Goal: Information Seeking & Learning: Learn about a topic

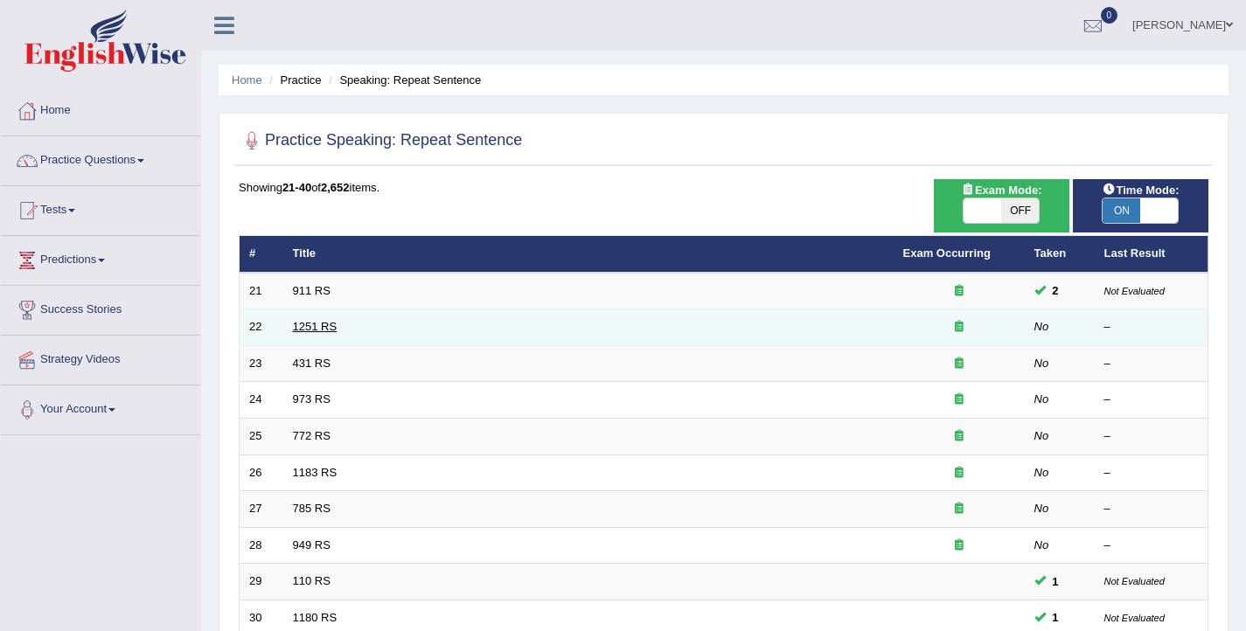
click at [305, 324] on link "1251 RS" at bounding box center [315, 326] width 45 height 13
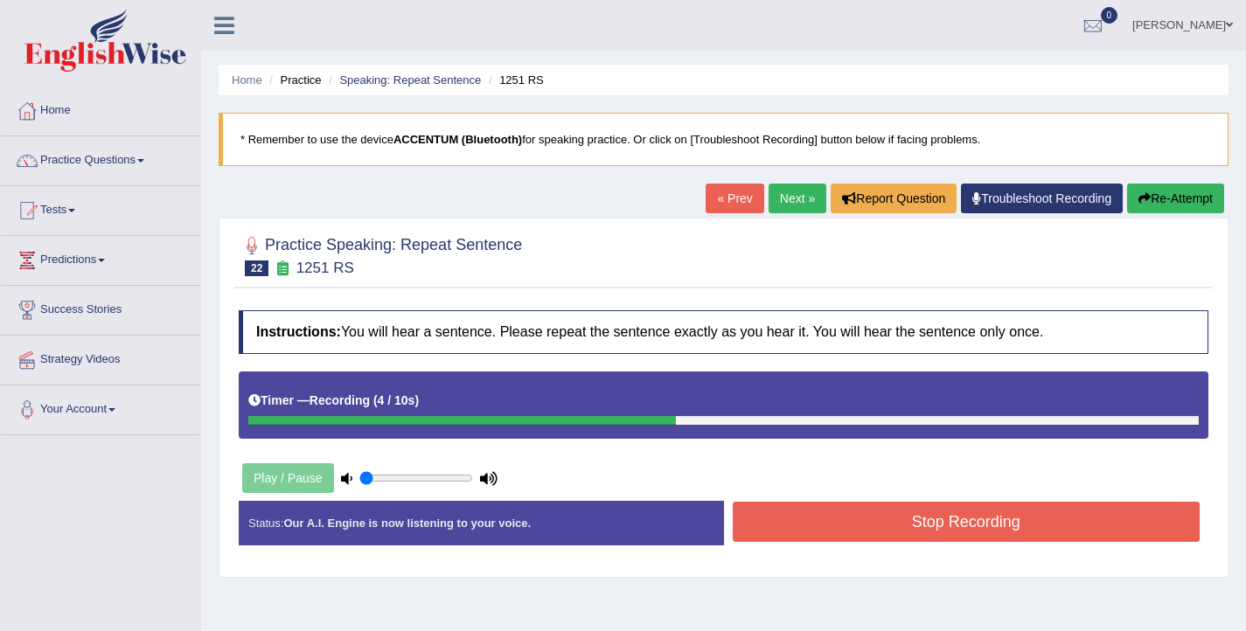
click at [868, 513] on button "Stop Recording" at bounding box center [967, 522] width 468 height 40
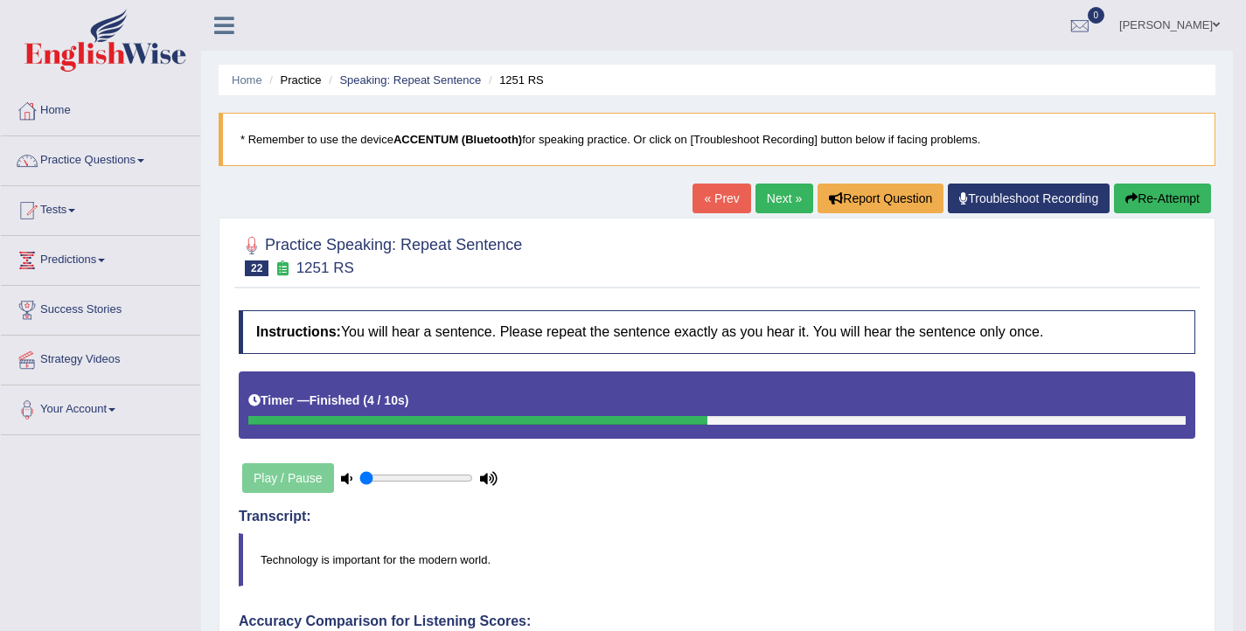
click at [761, 201] on link "Next »" at bounding box center [784, 199] width 58 height 30
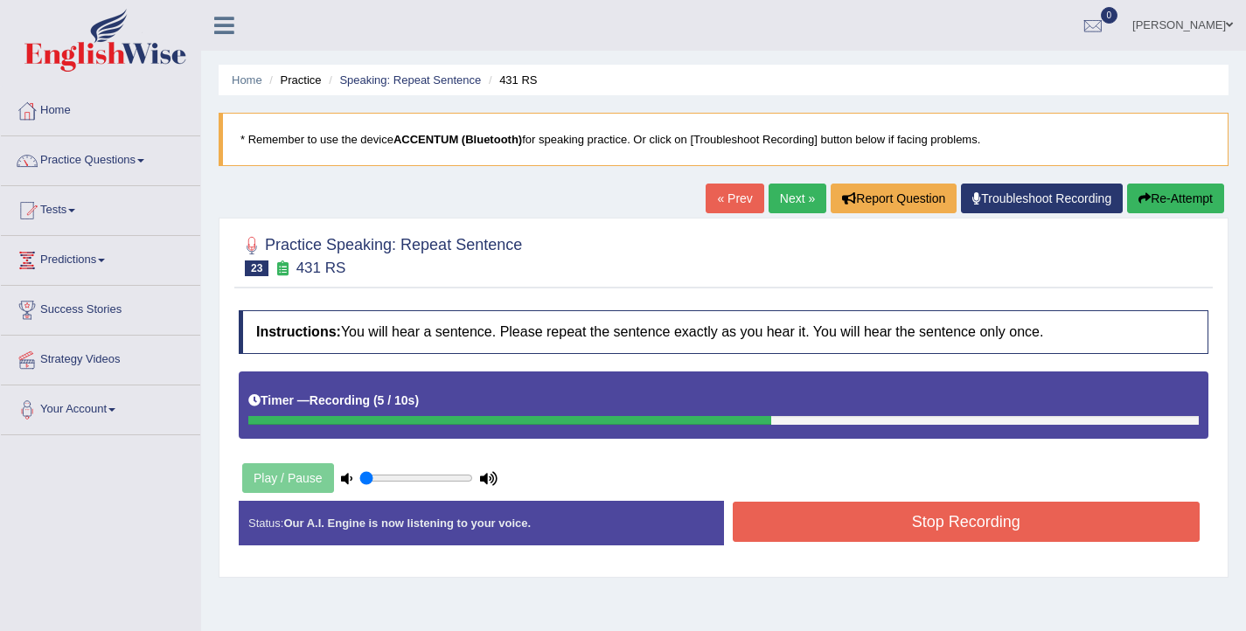
click at [818, 520] on button "Stop Recording" at bounding box center [967, 522] width 468 height 40
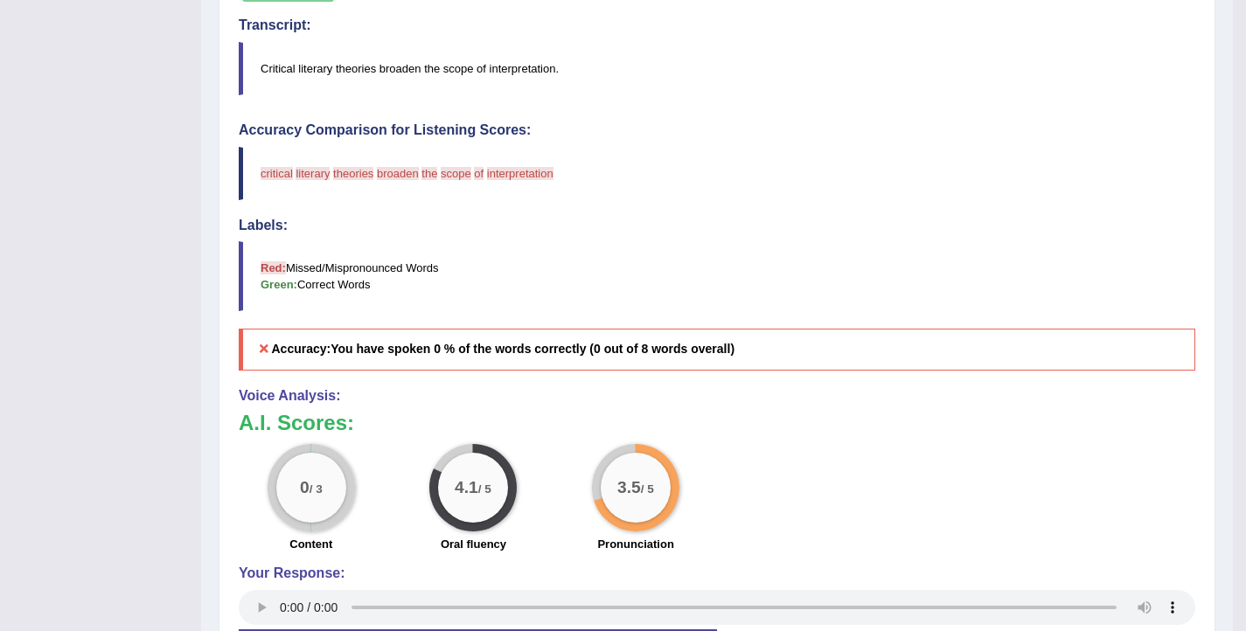
scroll to position [16, 0]
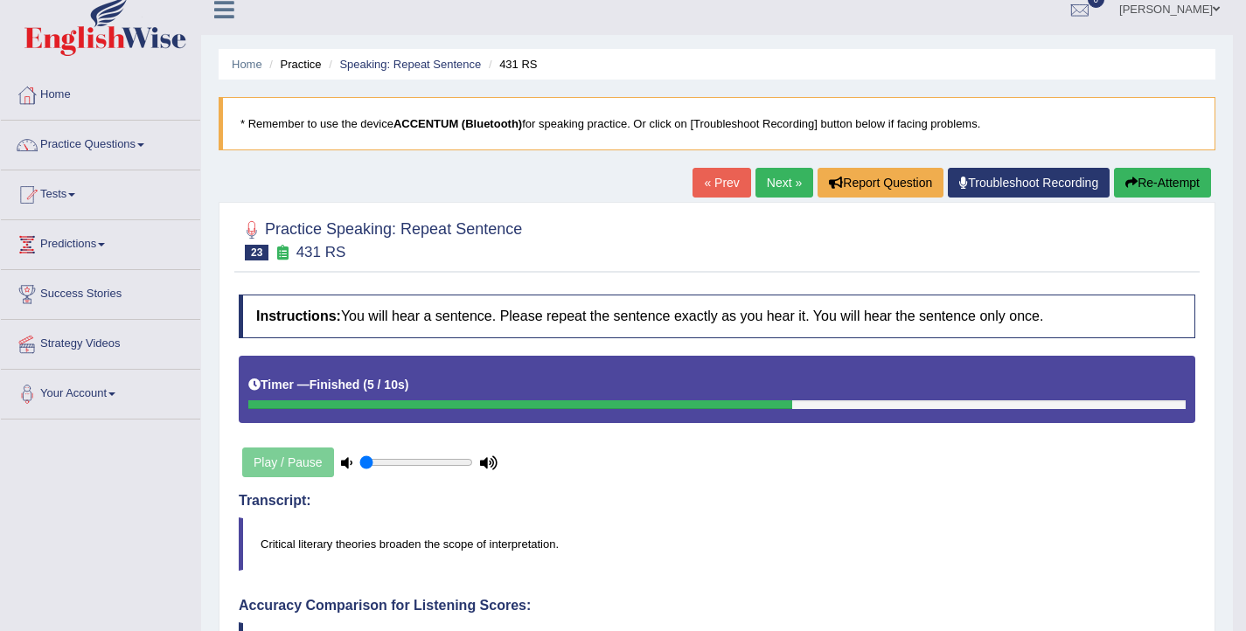
click at [1168, 171] on button "Re-Attempt" at bounding box center [1162, 183] width 97 height 30
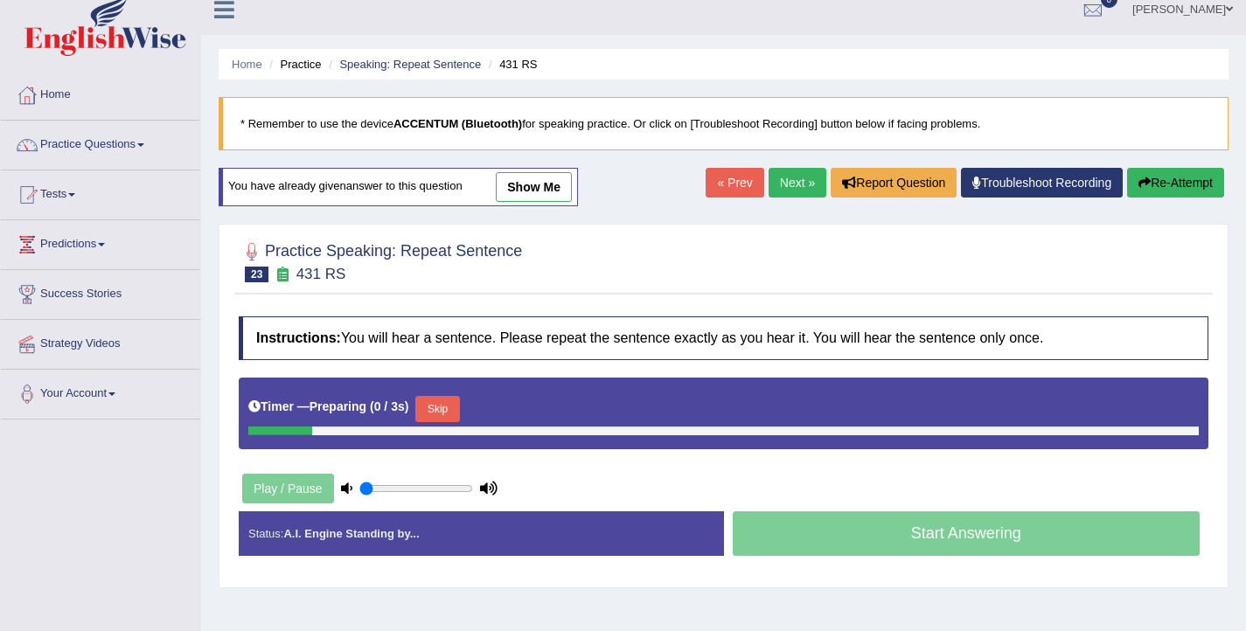
scroll to position [16, 0]
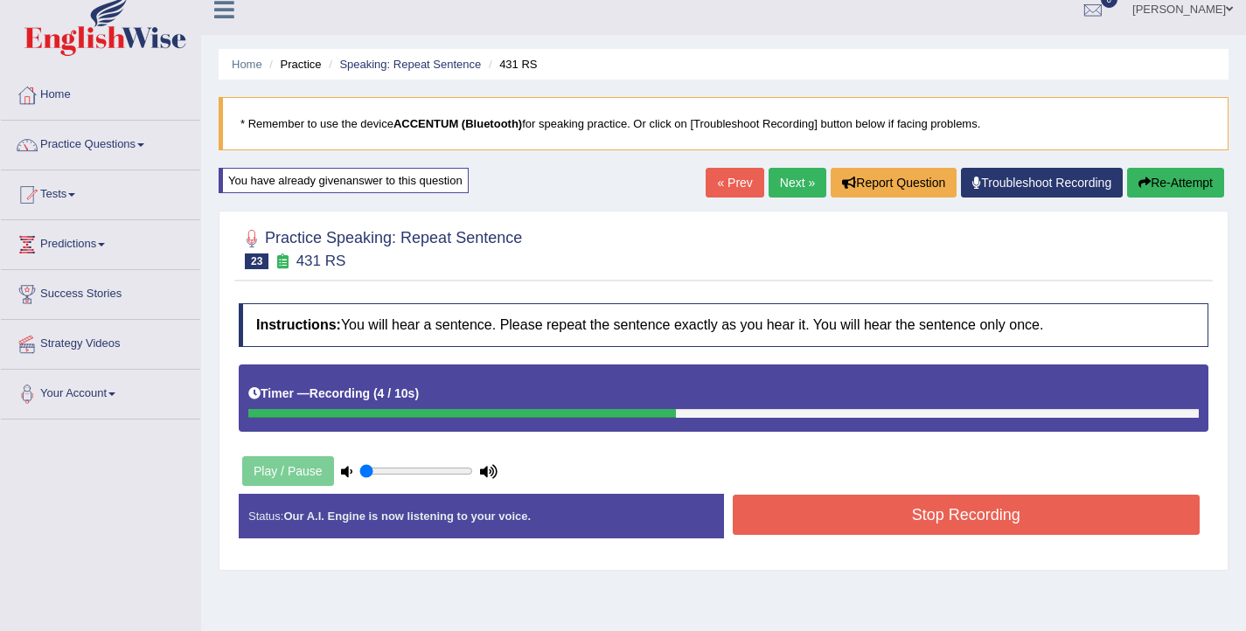
click at [907, 523] on button "Stop Recording" at bounding box center [967, 515] width 468 height 40
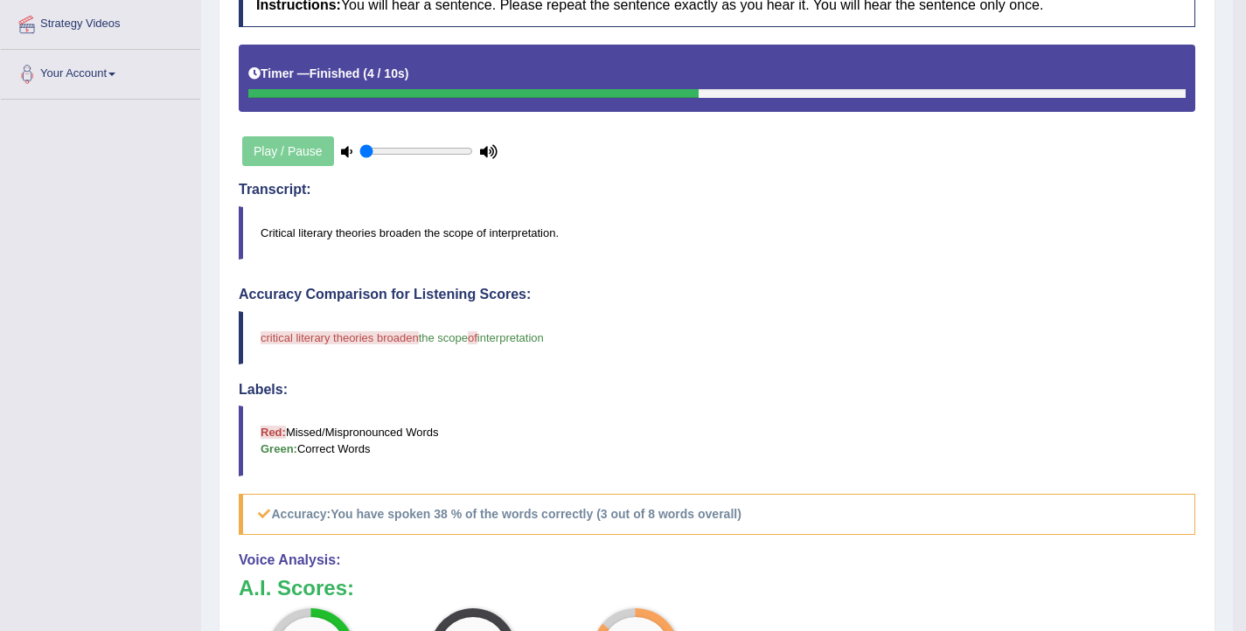
scroll to position [0, 0]
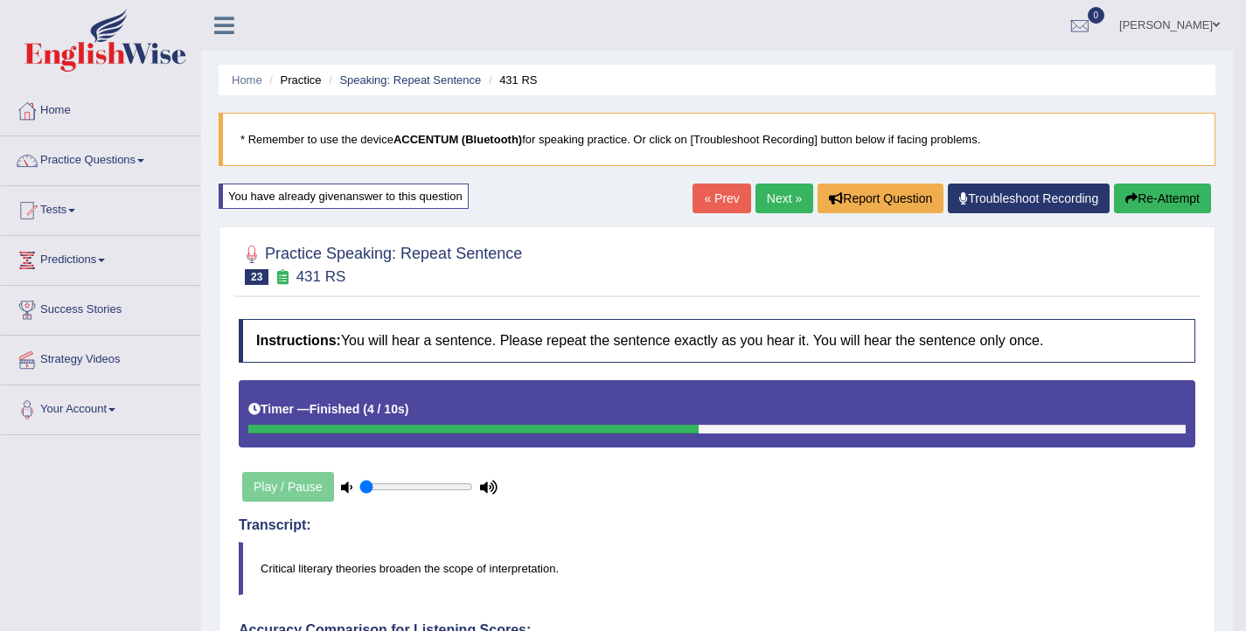
click at [1172, 198] on button "Re-Attempt" at bounding box center [1162, 199] width 97 height 30
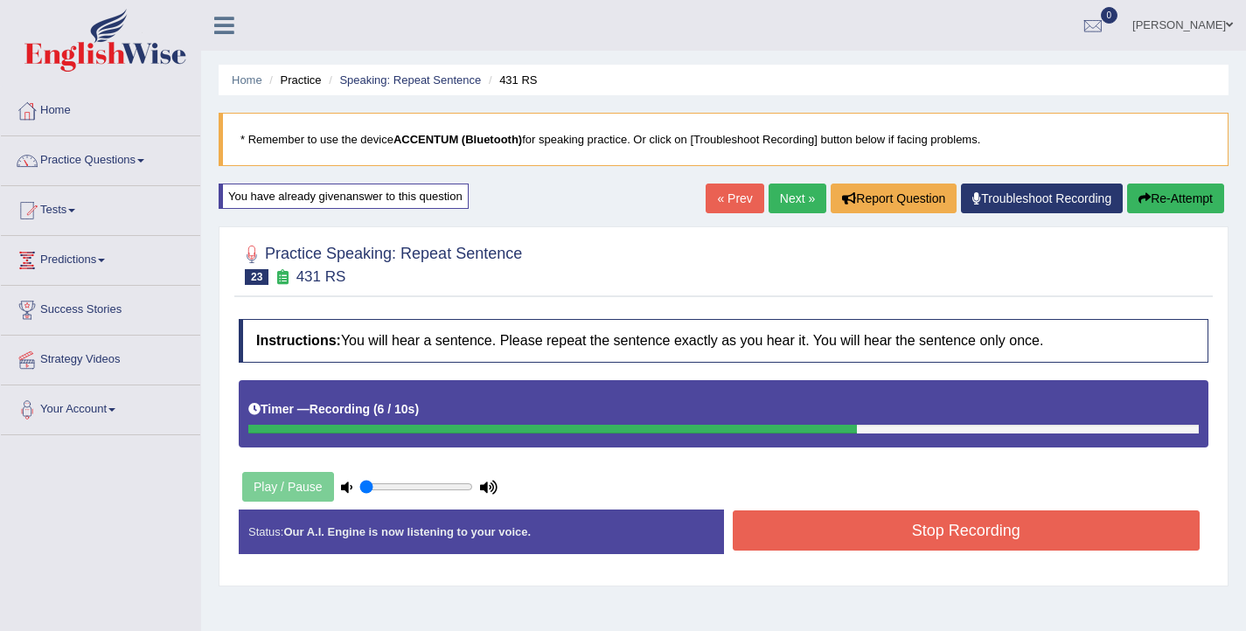
click at [950, 534] on button "Stop Recording" at bounding box center [967, 531] width 468 height 40
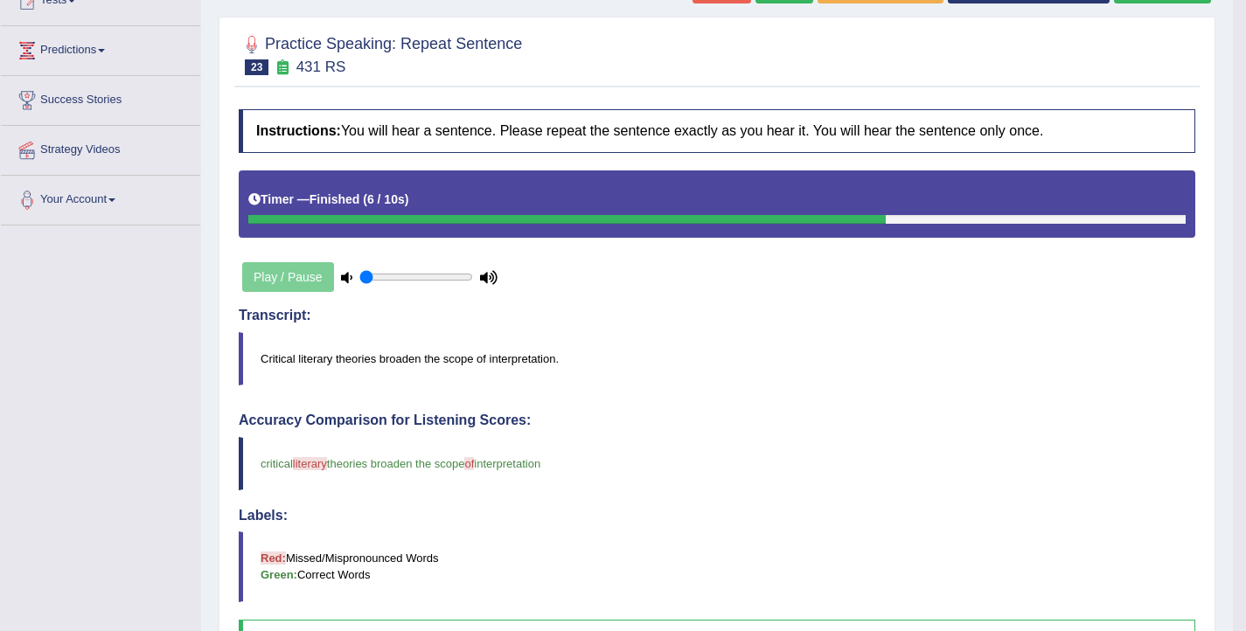
scroll to position [31, 0]
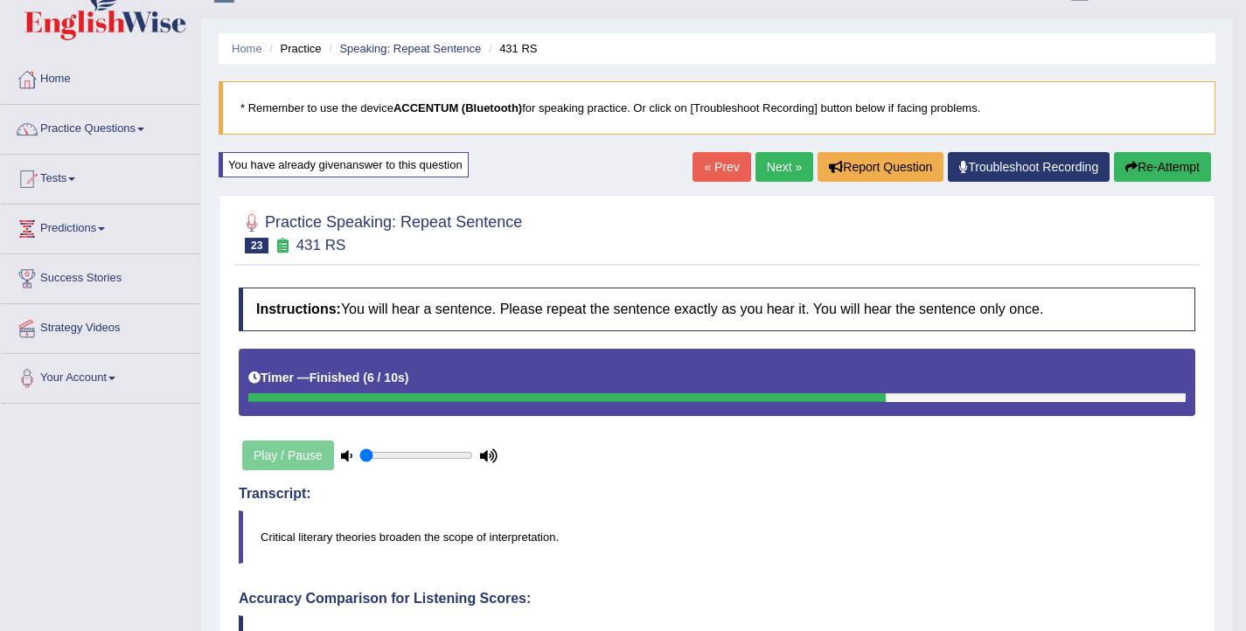
click at [762, 163] on link "Next »" at bounding box center [784, 167] width 58 height 30
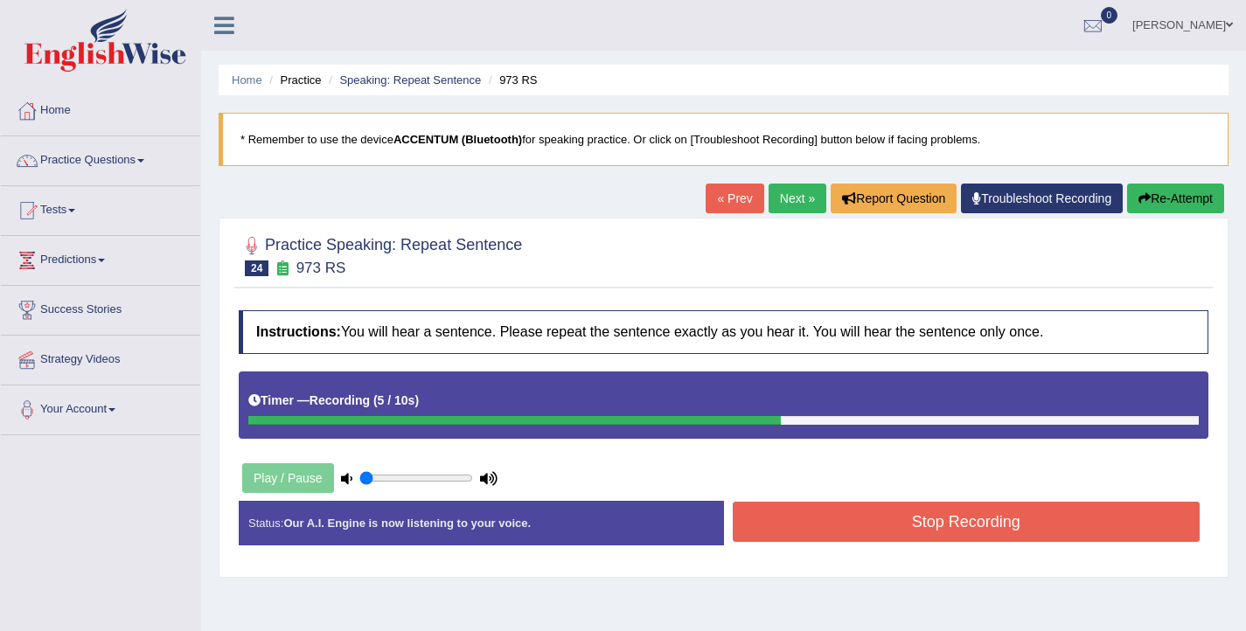
click at [838, 523] on button "Stop Recording" at bounding box center [967, 522] width 468 height 40
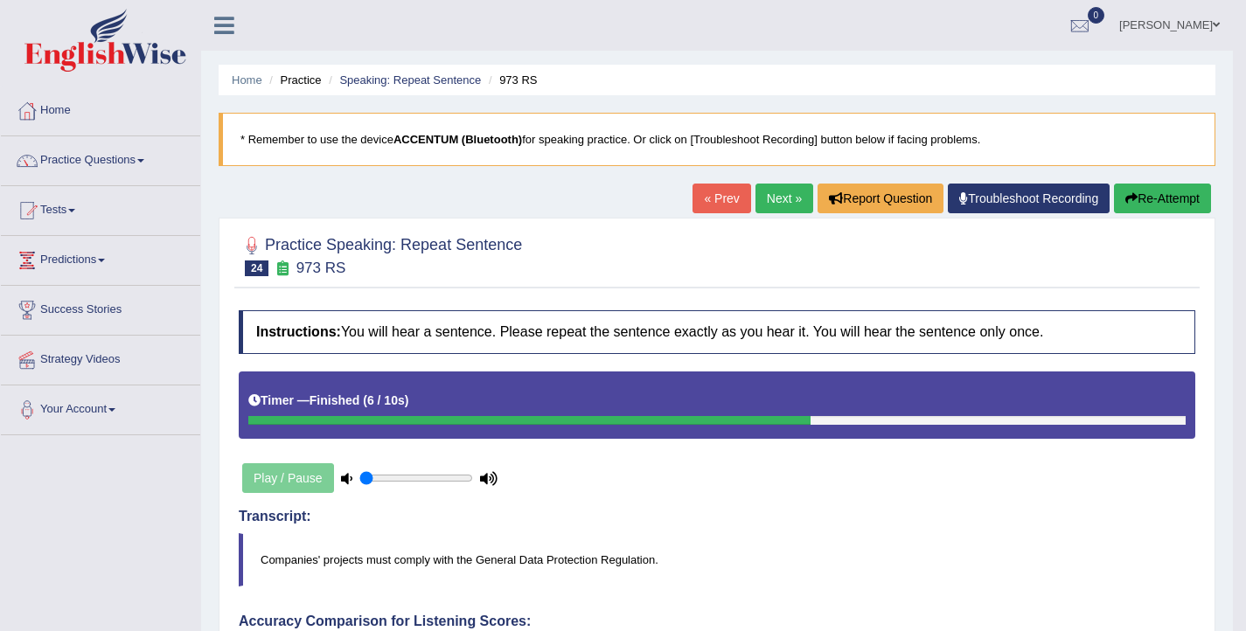
click at [1159, 195] on button "Re-Attempt" at bounding box center [1162, 199] width 97 height 30
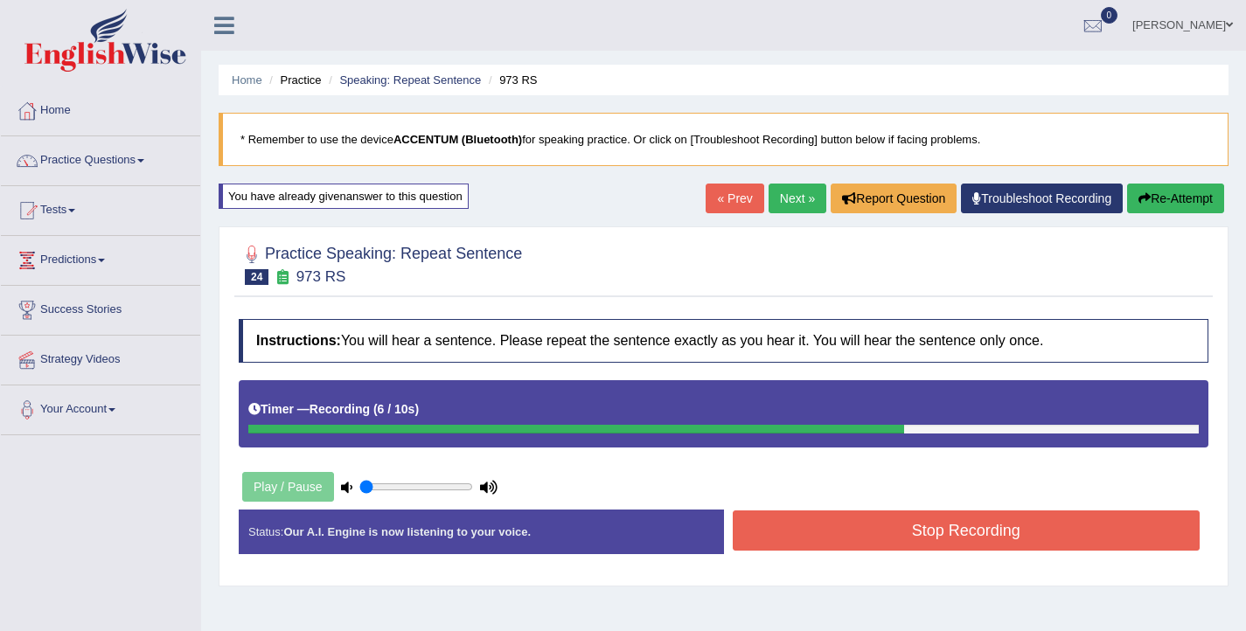
click at [823, 525] on button "Stop Recording" at bounding box center [967, 531] width 468 height 40
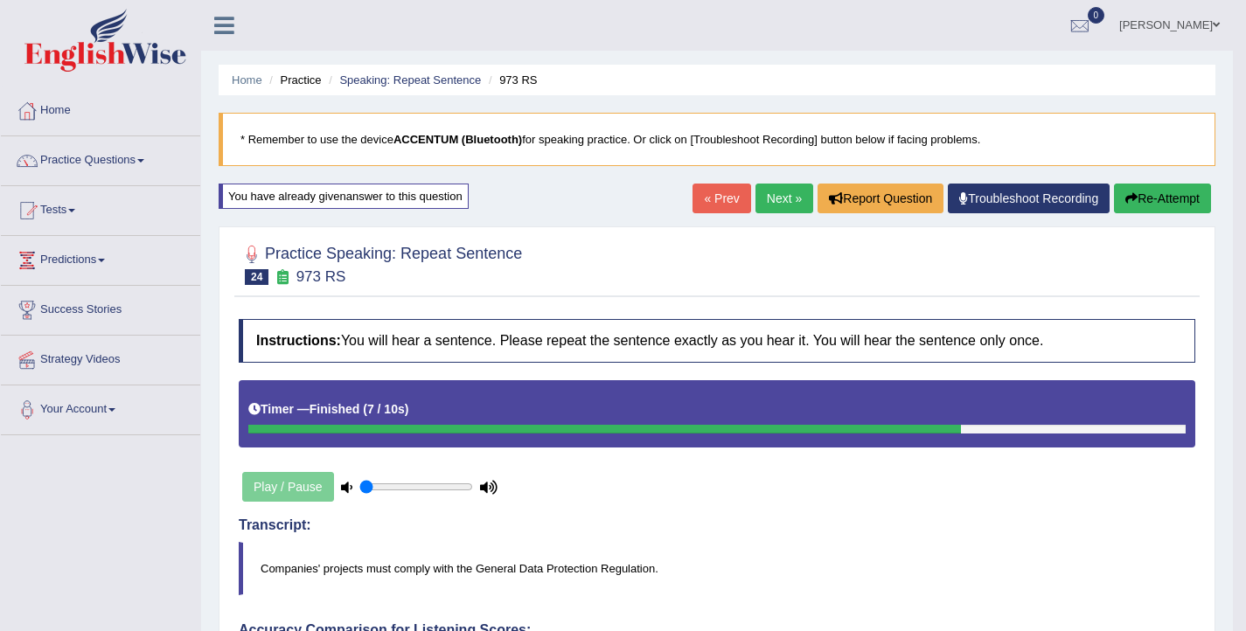
click at [1167, 198] on button "Re-Attempt" at bounding box center [1162, 199] width 97 height 30
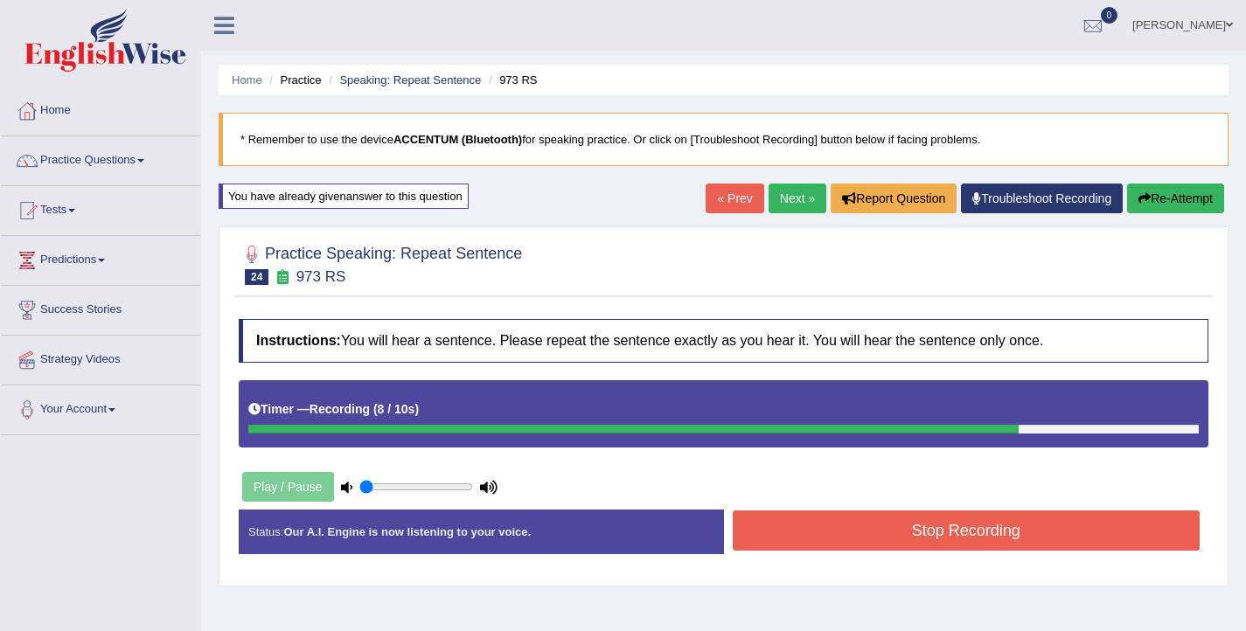
click at [875, 537] on button "Stop Recording" at bounding box center [967, 531] width 468 height 40
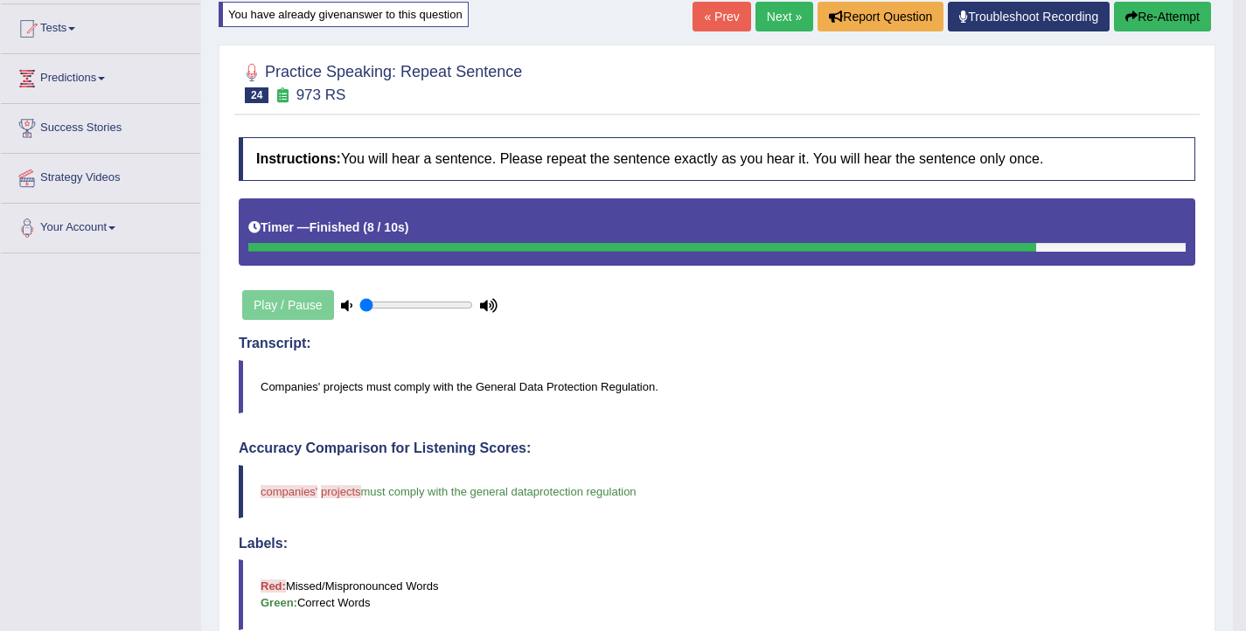
scroll to position [147, 0]
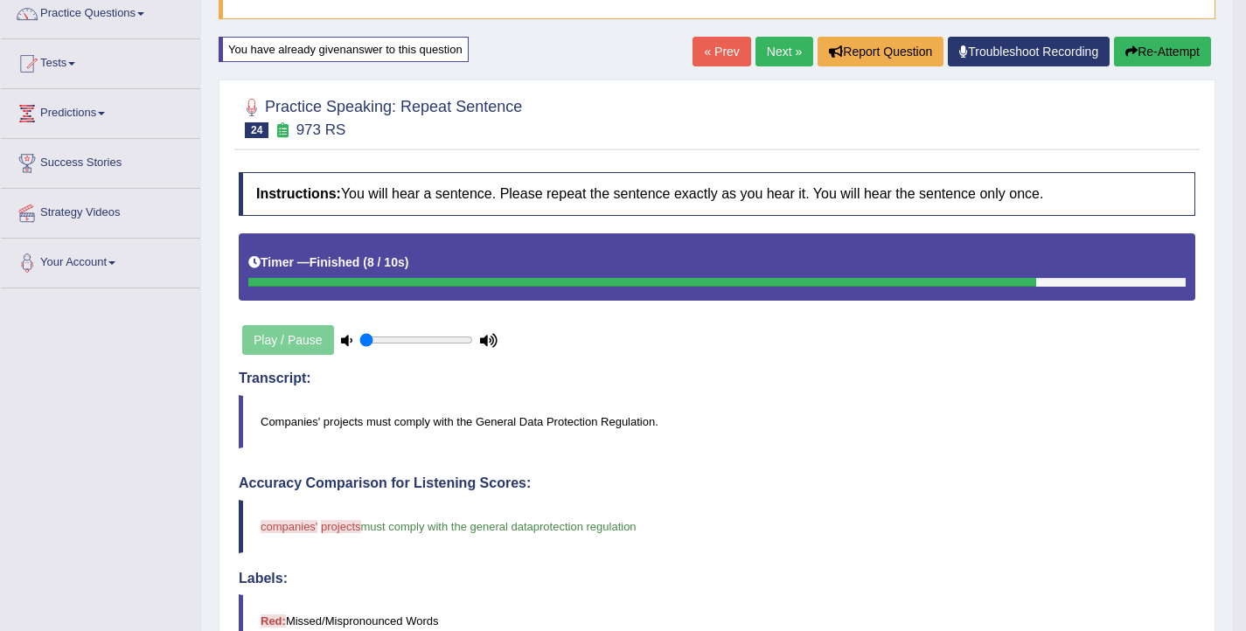
click at [1177, 58] on button "Re-Attempt" at bounding box center [1162, 52] width 97 height 30
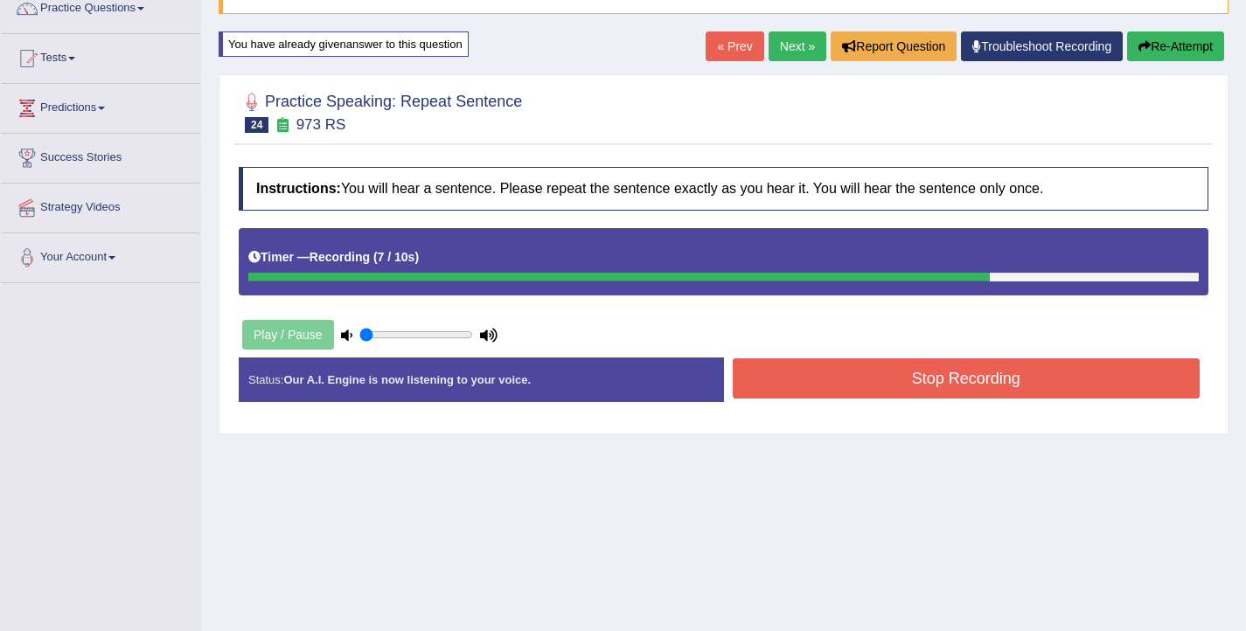
click at [824, 379] on button "Stop Recording" at bounding box center [967, 378] width 468 height 40
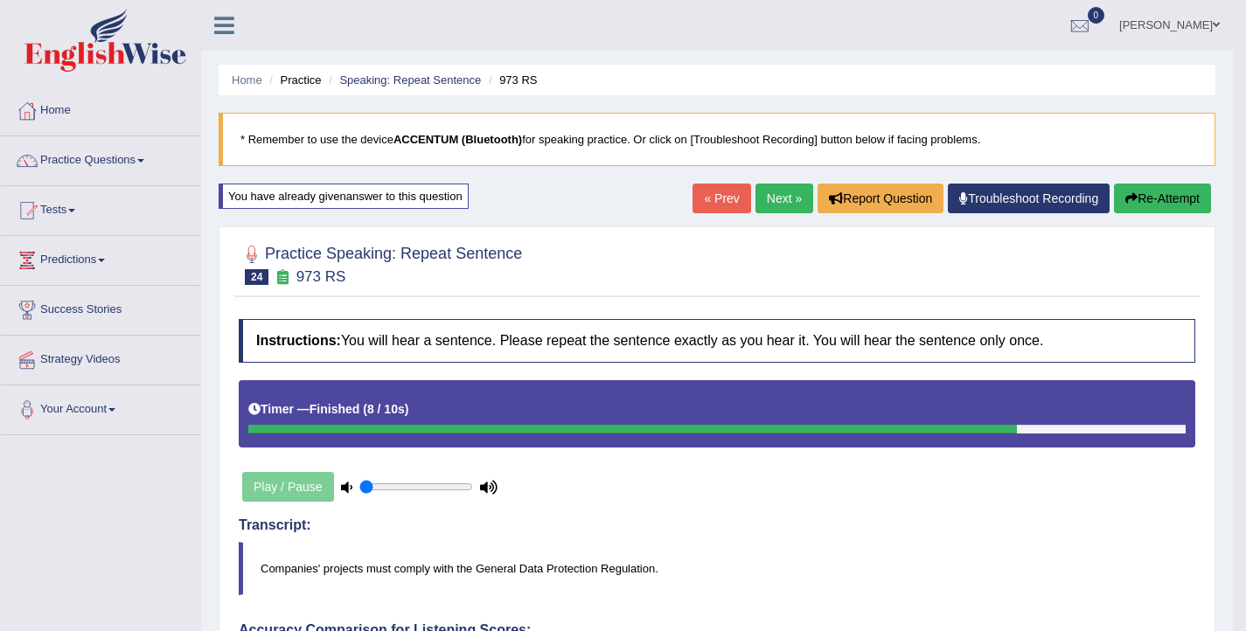
click at [768, 202] on link "Next »" at bounding box center [784, 199] width 58 height 30
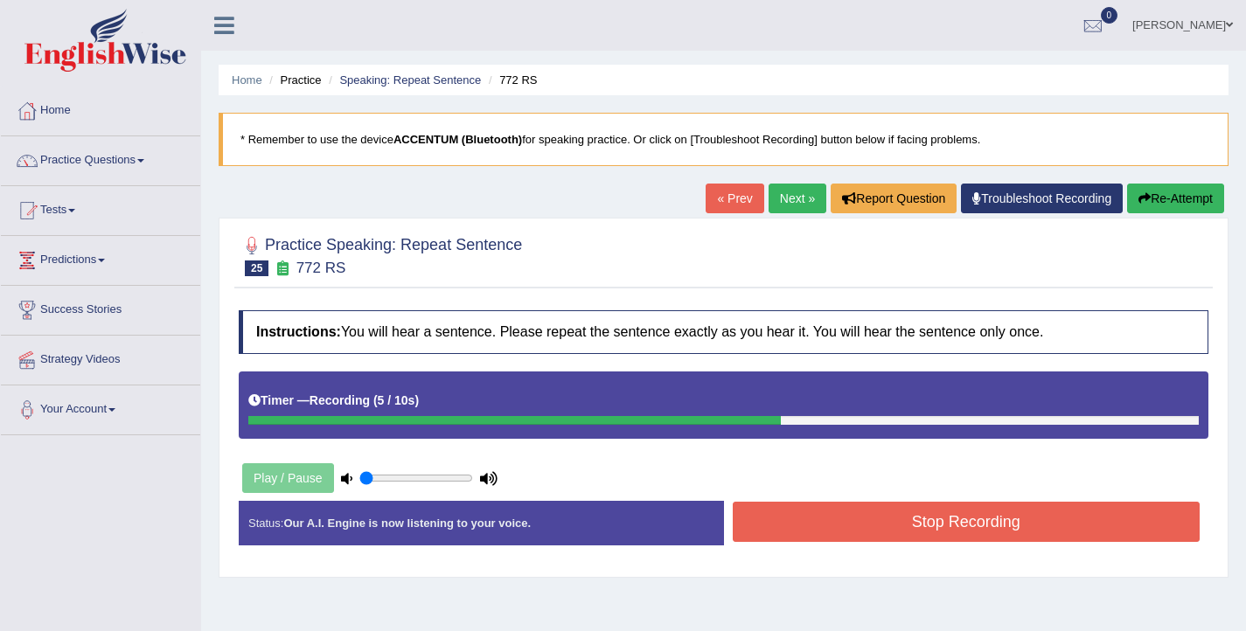
click at [906, 520] on button "Stop Recording" at bounding box center [967, 522] width 468 height 40
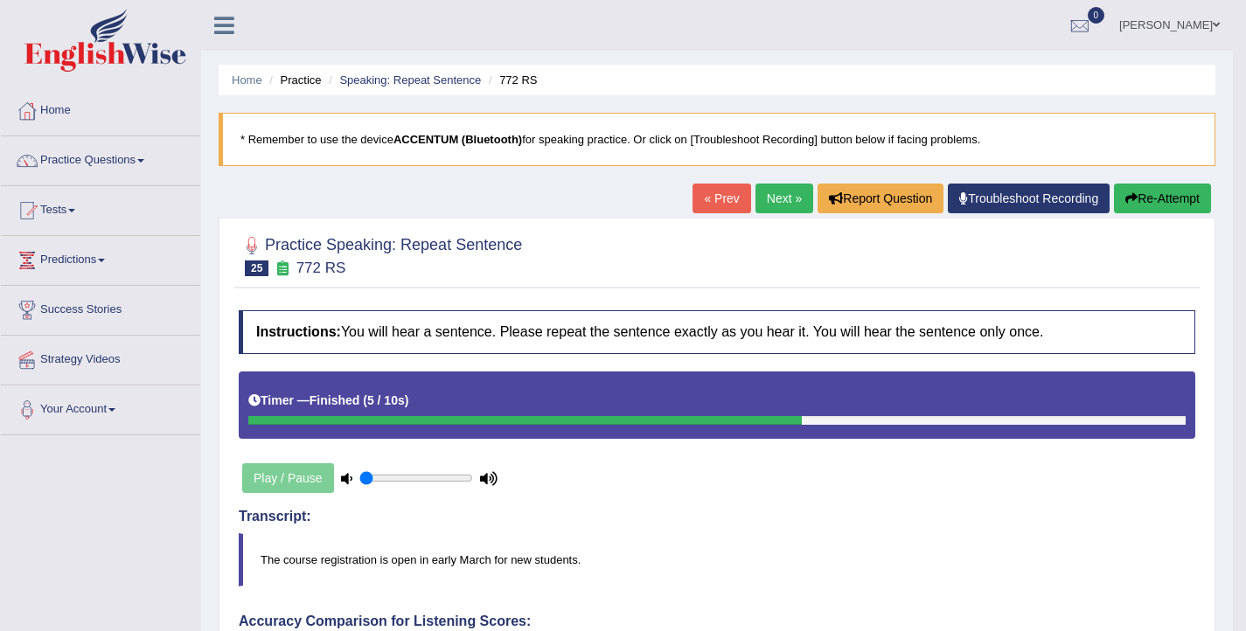
click at [1187, 201] on button "Re-Attempt" at bounding box center [1162, 199] width 97 height 30
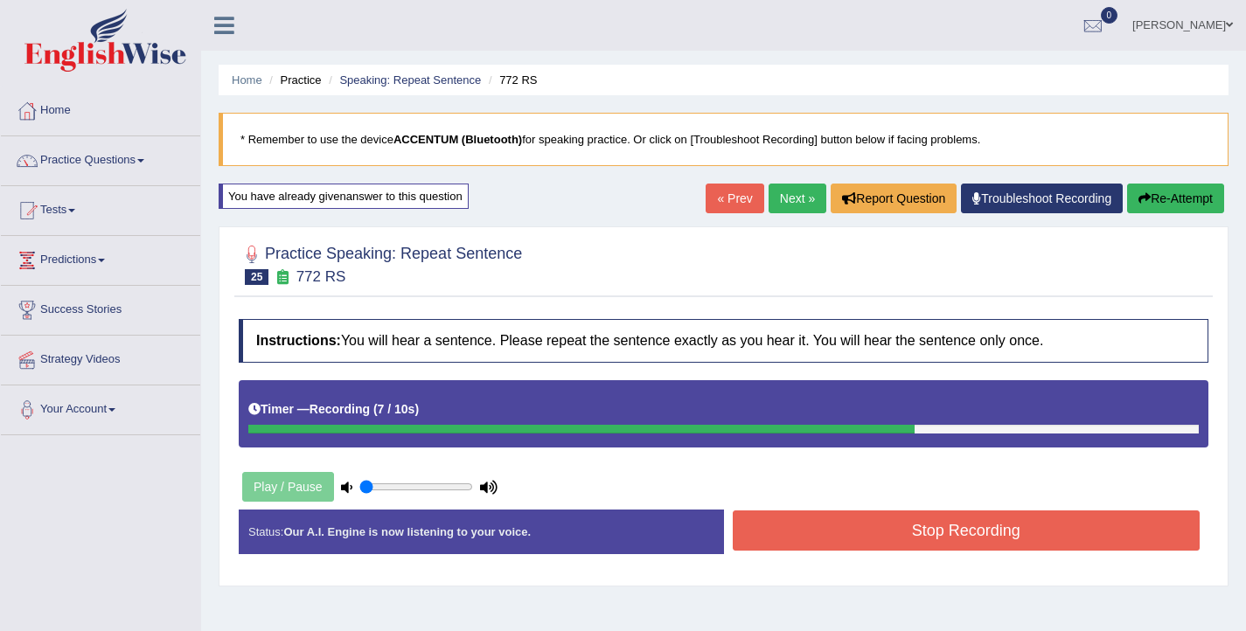
click at [912, 533] on button "Stop Recording" at bounding box center [967, 531] width 468 height 40
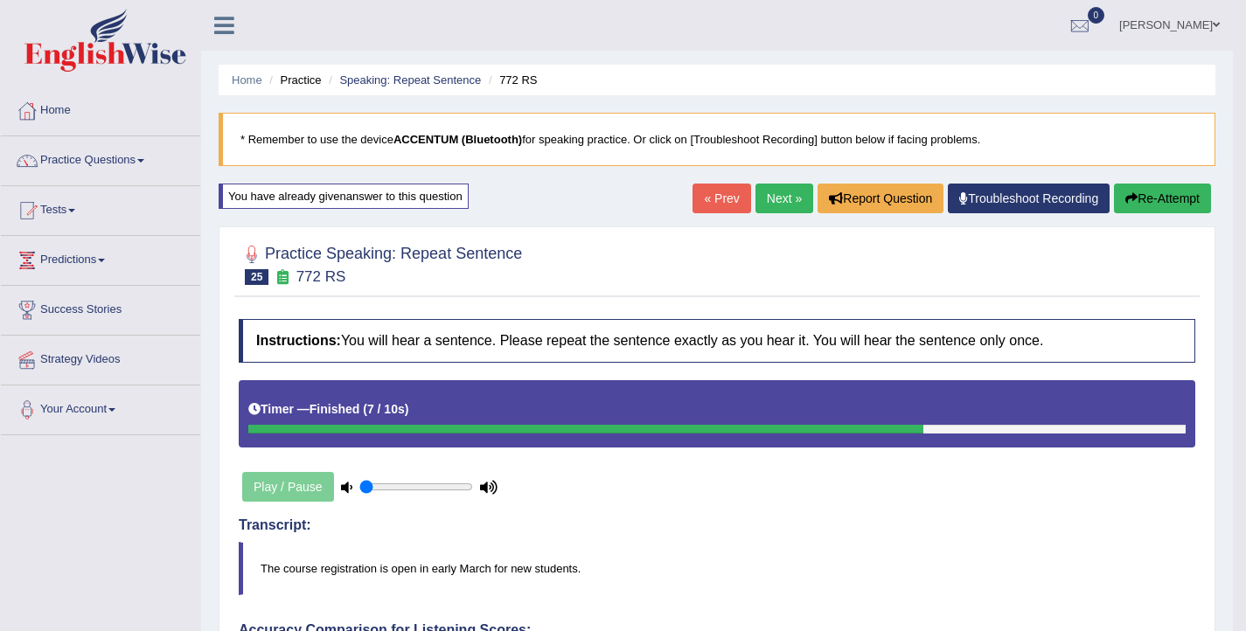
click at [773, 196] on link "Next »" at bounding box center [784, 199] width 58 height 30
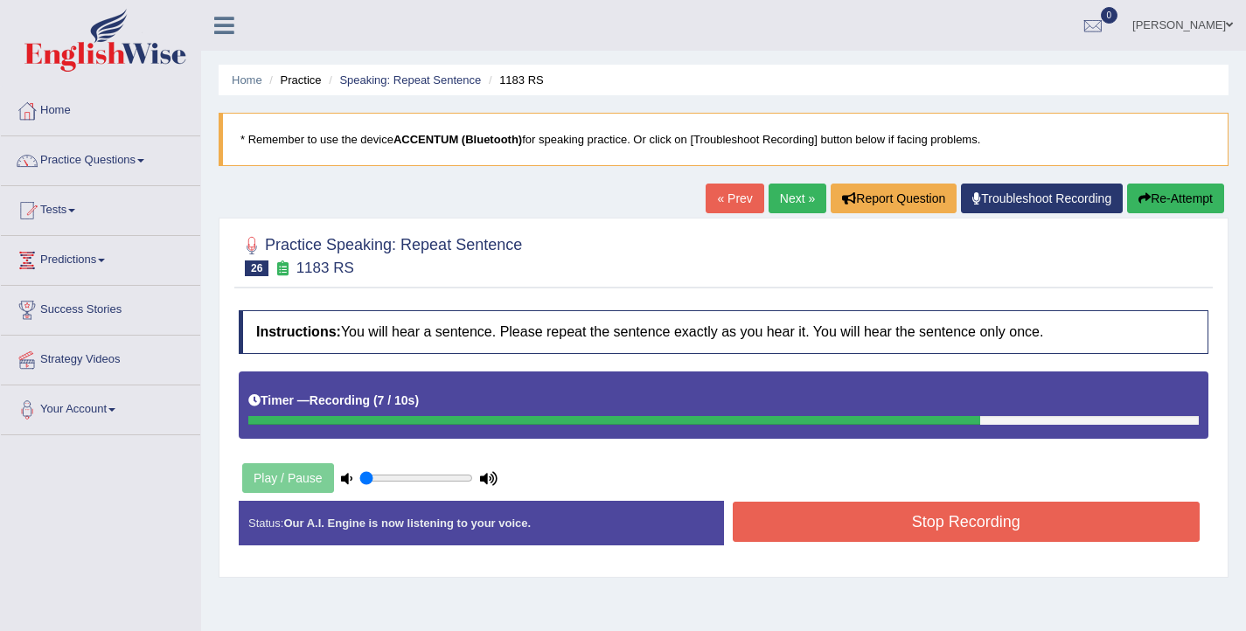
click at [936, 517] on button "Stop Recording" at bounding box center [967, 522] width 468 height 40
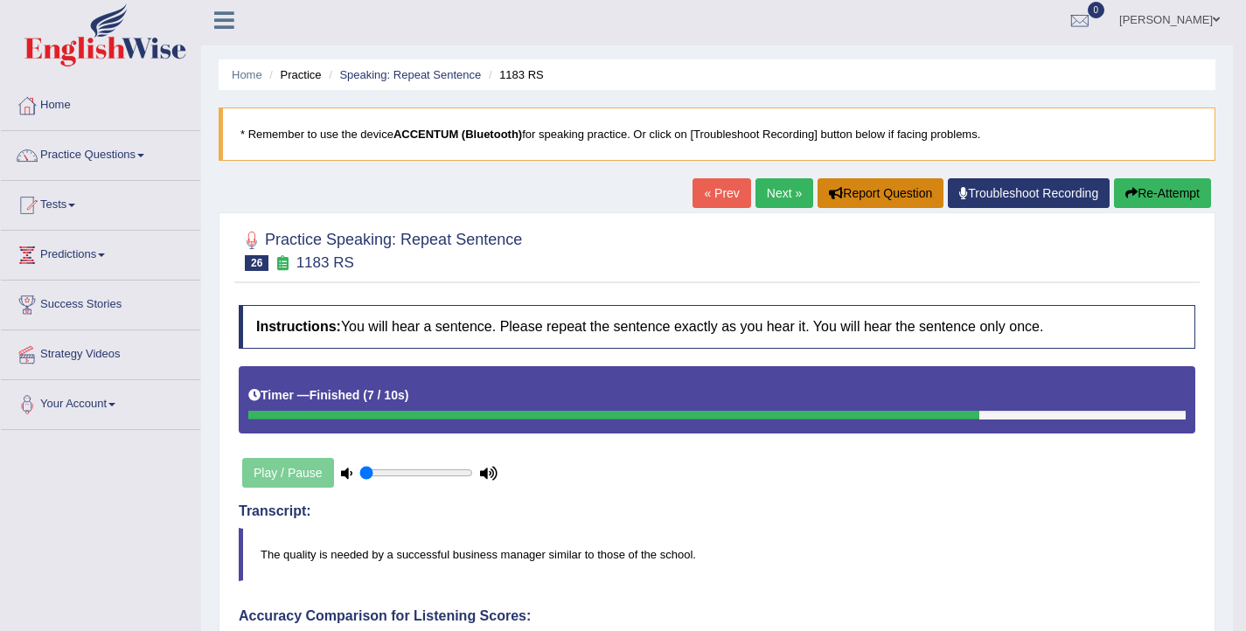
scroll to position [3, 0]
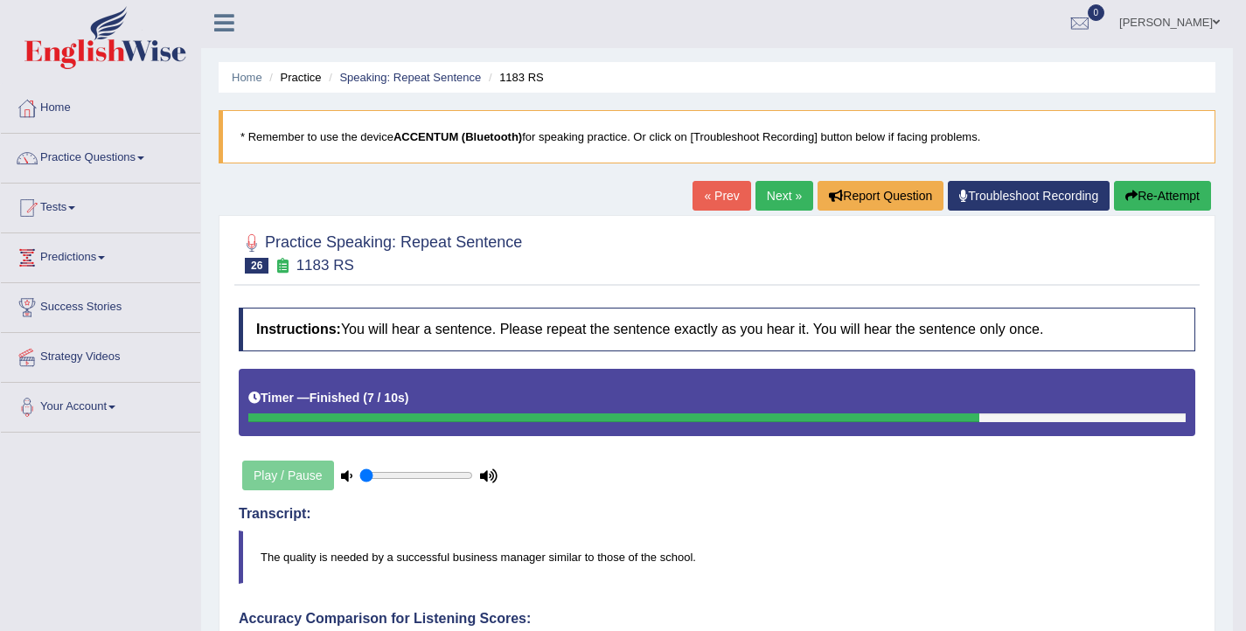
click at [1164, 198] on button "Re-Attempt" at bounding box center [1162, 196] width 97 height 30
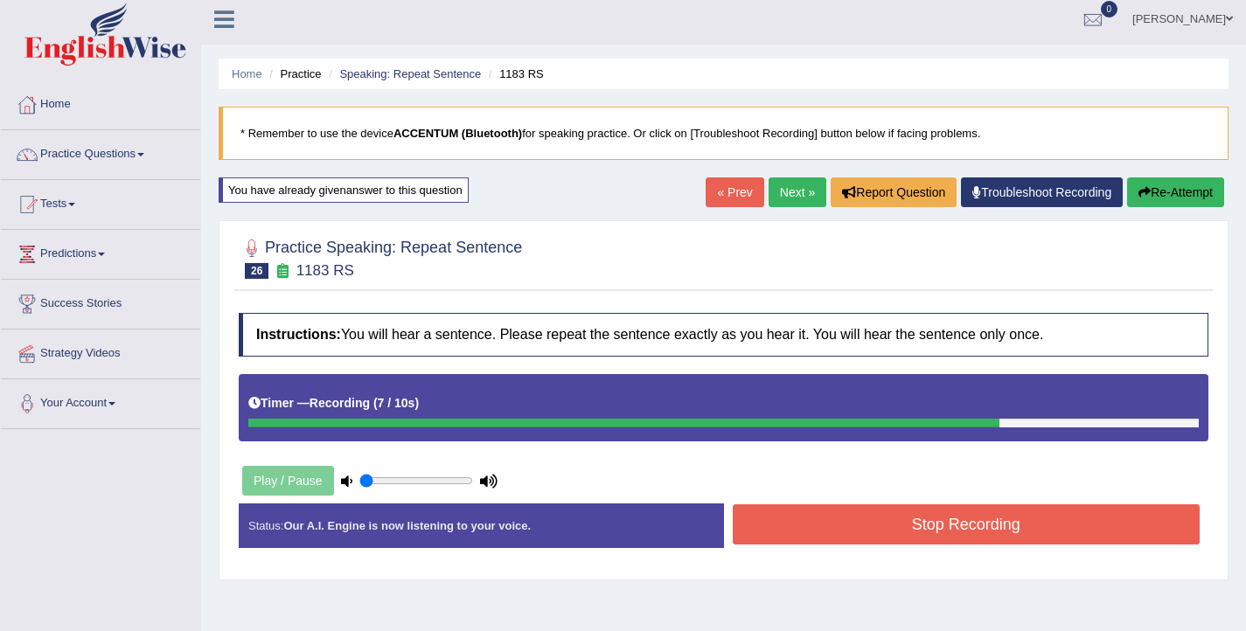
click at [1006, 515] on button "Stop Recording" at bounding box center [967, 524] width 468 height 40
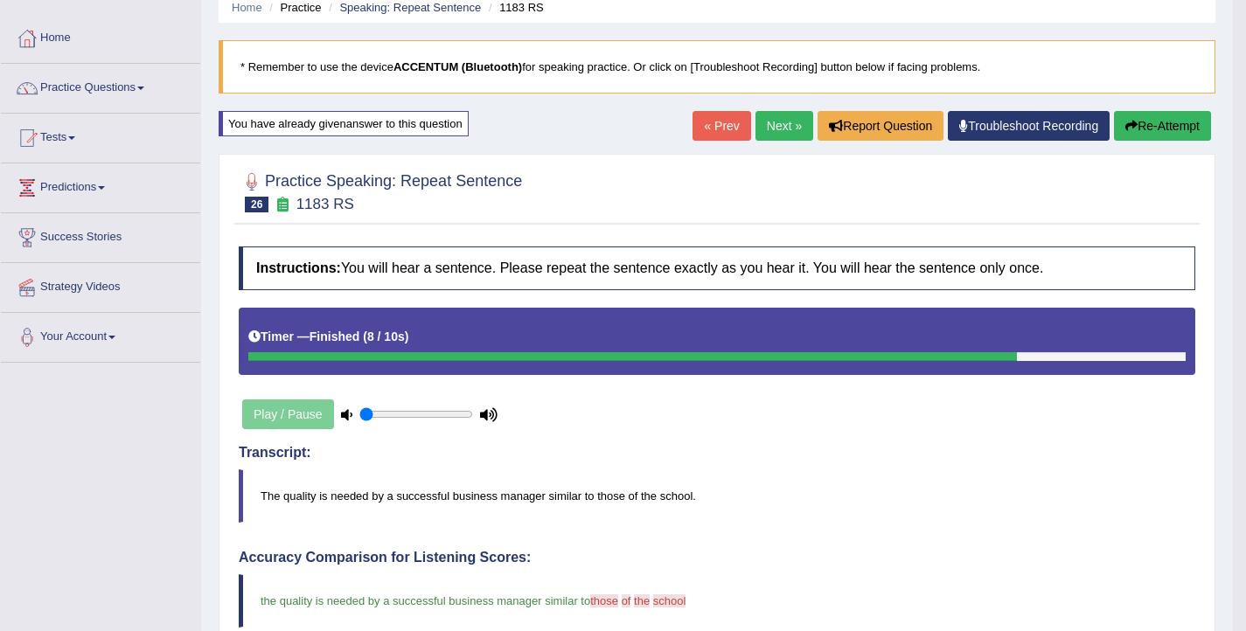
scroll to position [58, 0]
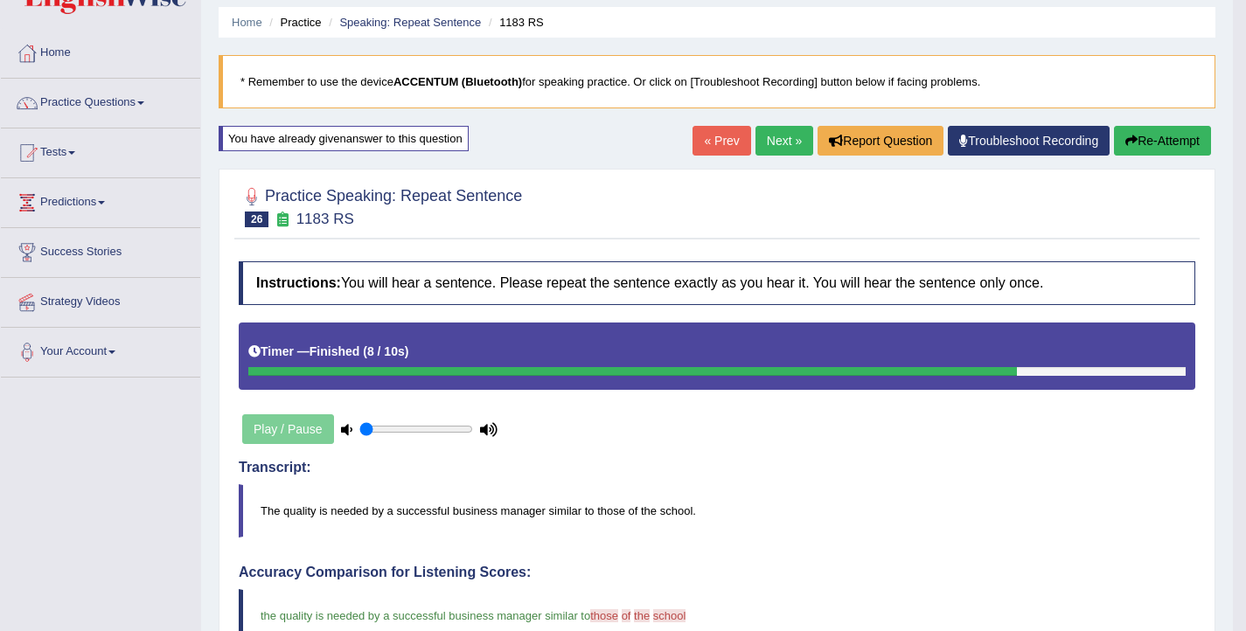
click at [1168, 131] on button "Re-Attempt" at bounding box center [1162, 141] width 97 height 30
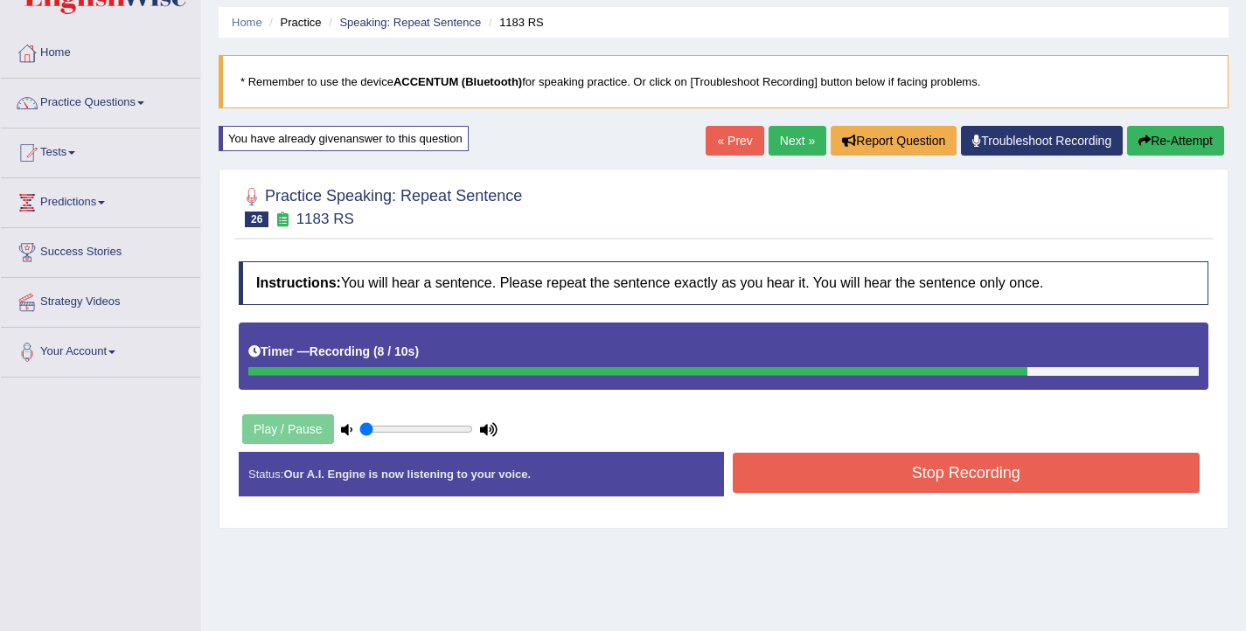
click at [863, 481] on button "Stop Recording" at bounding box center [967, 473] width 468 height 40
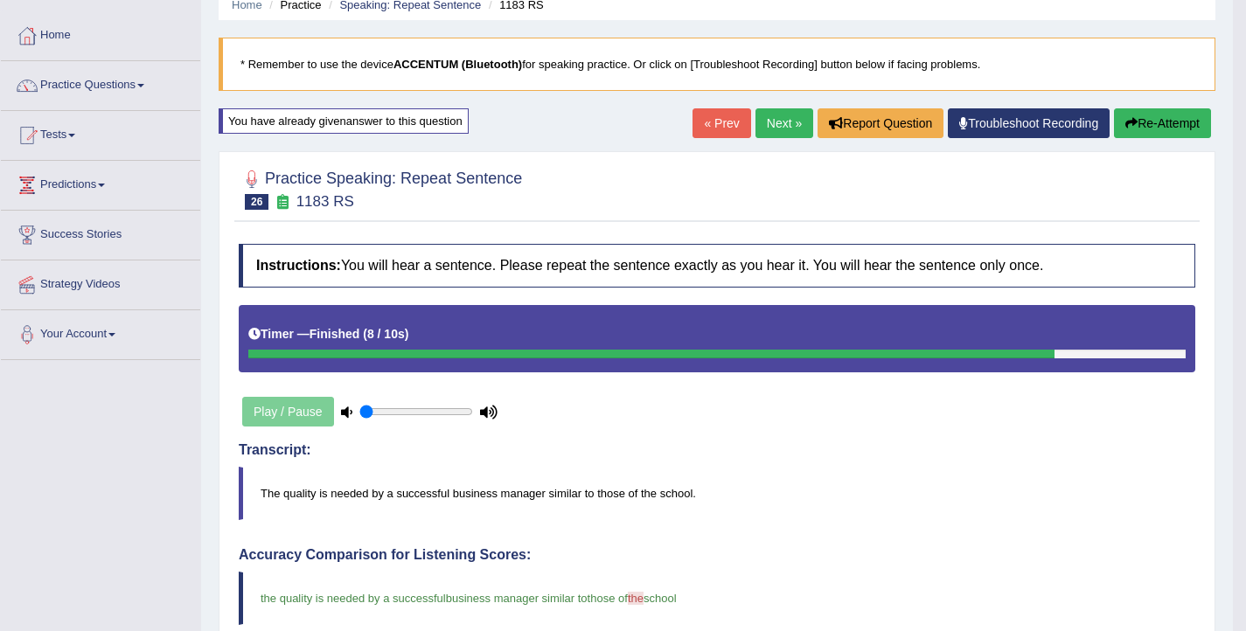
scroll to position [74, 0]
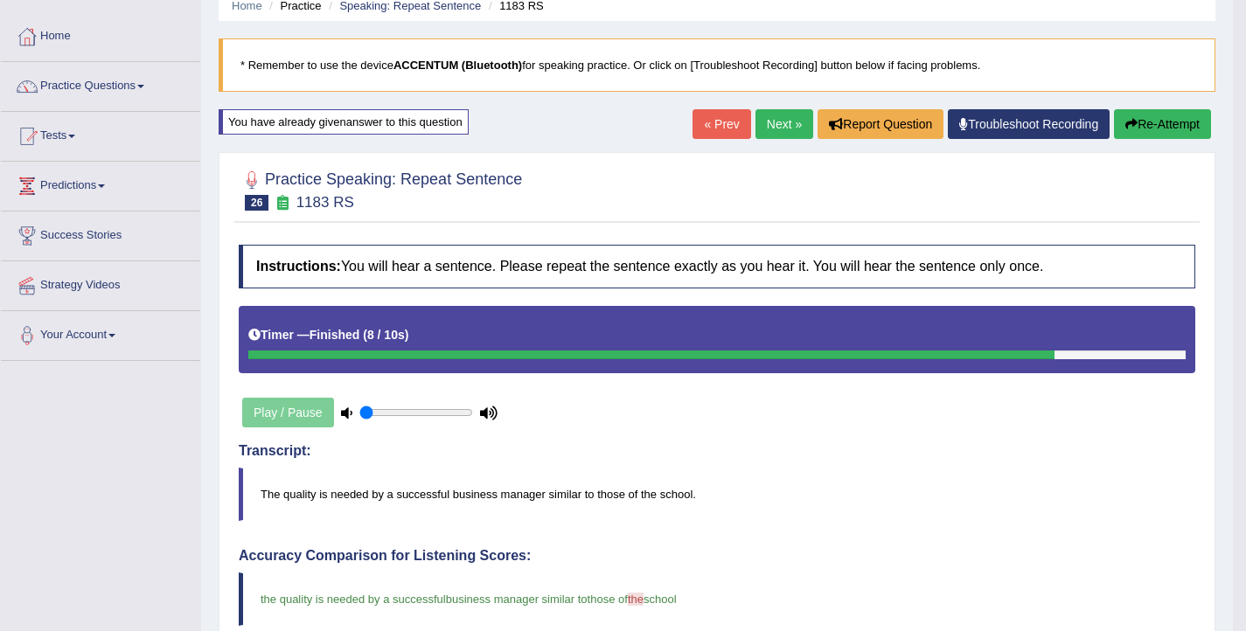
click at [774, 127] on link "Next »" at bounding box center [784, 124] width 58 height 30
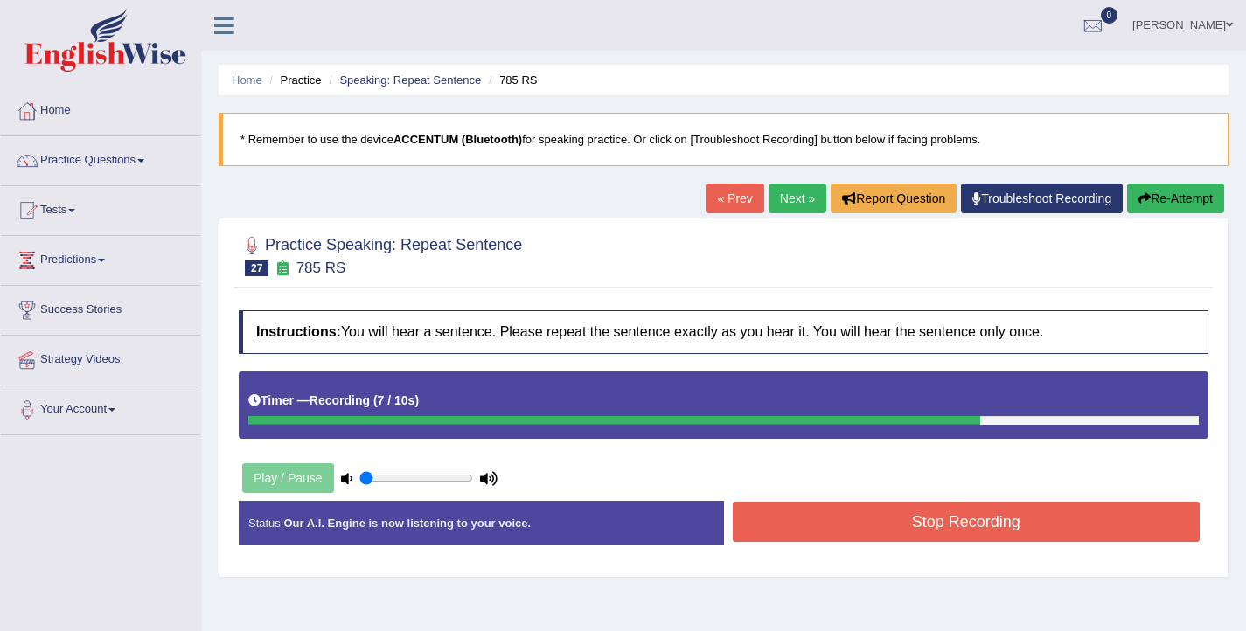
click at [869, 526] on button "Stop Recording" at bounding box center [967, 522] width 468 height 40
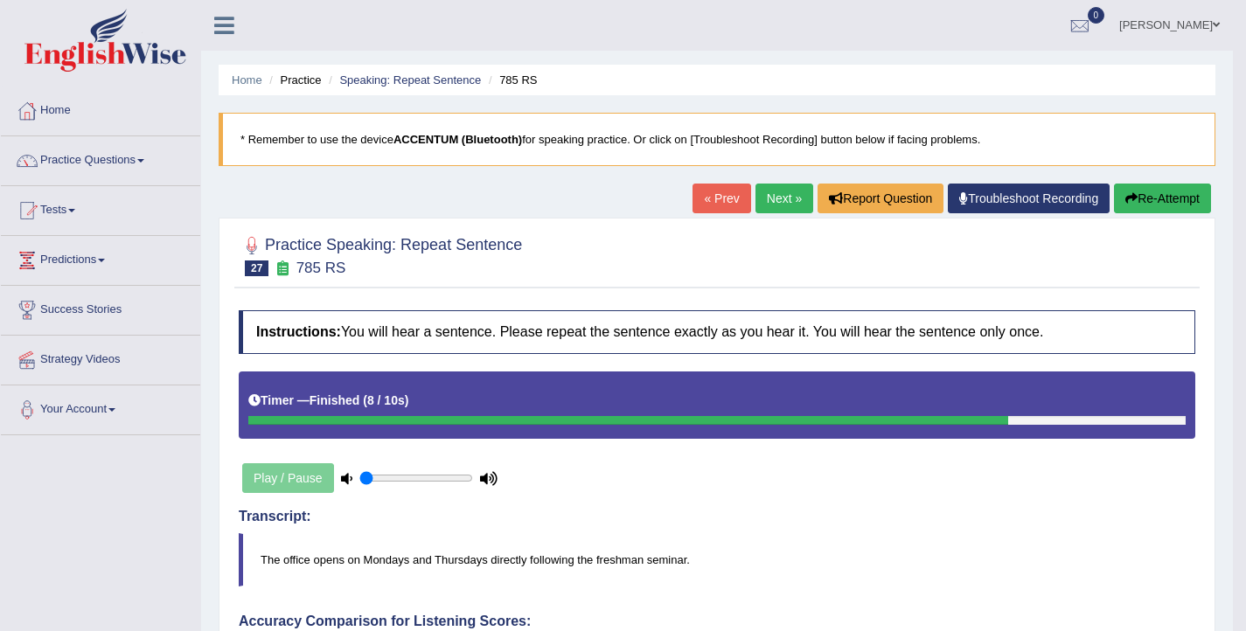
drag, startPoint x: 1138, startPoint y: 205, endPoint x: 1135, endPoint y: 219, distance: 14.4
click at [1138, 205] on button "Re-Attempt" at bounding box center [1162, 199] width 97 height 30
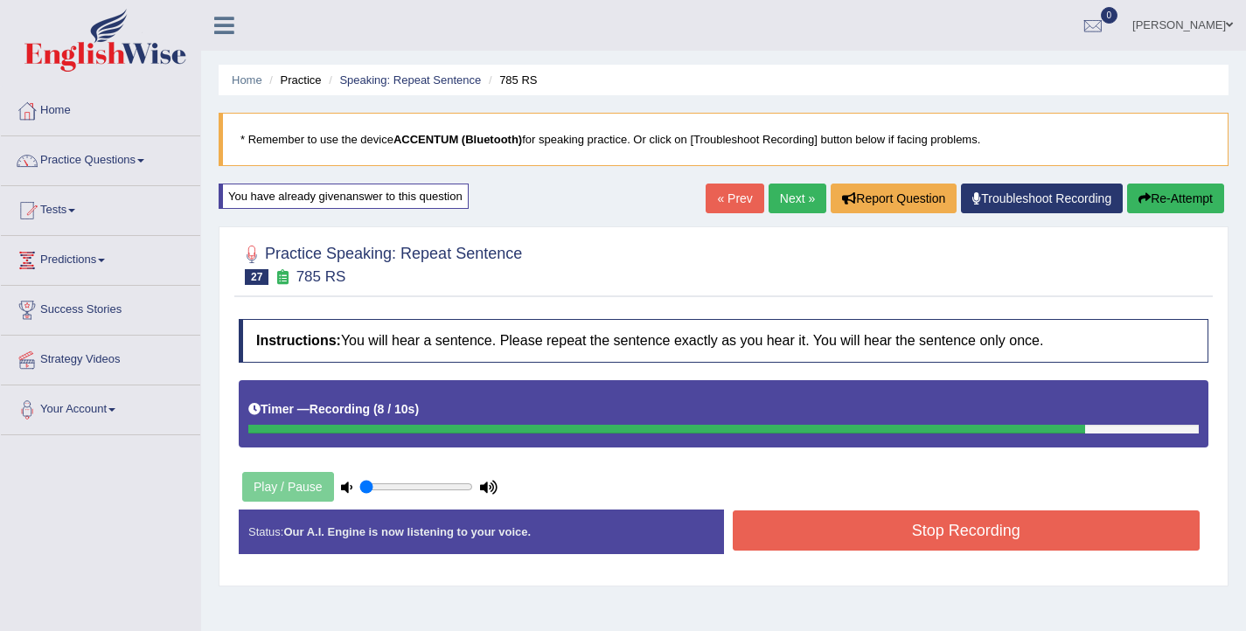
click at [1053, 527] on button "Stop Recording" at bounding box center [967, 531] width 468 height 40
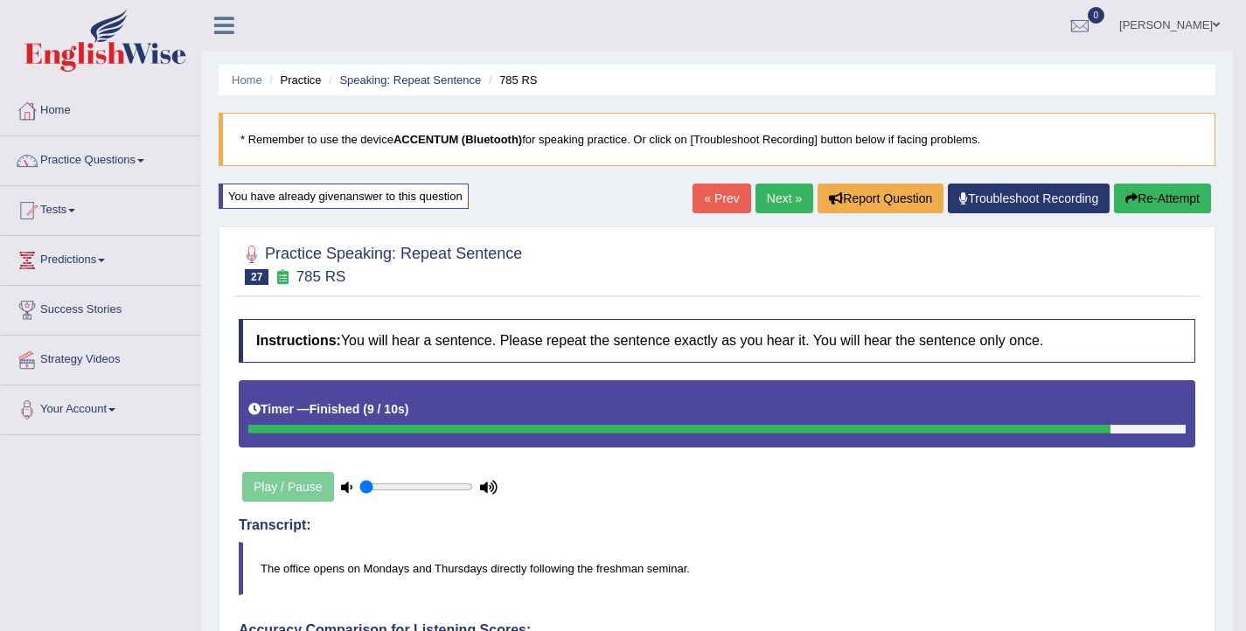
click at [775, 203] on link "Next »" at bounding box center [784, 199] width 58 height 30
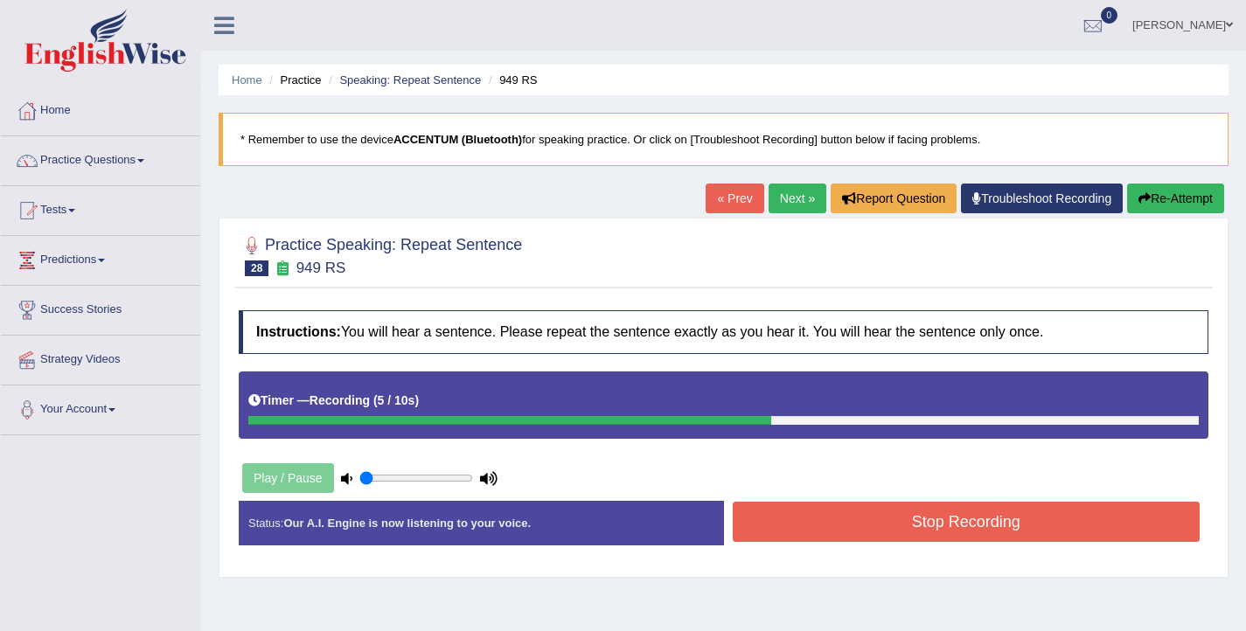
click at [844, 522] on button "Stop Recording" at bounding box center [967, 522] width 468 height 40
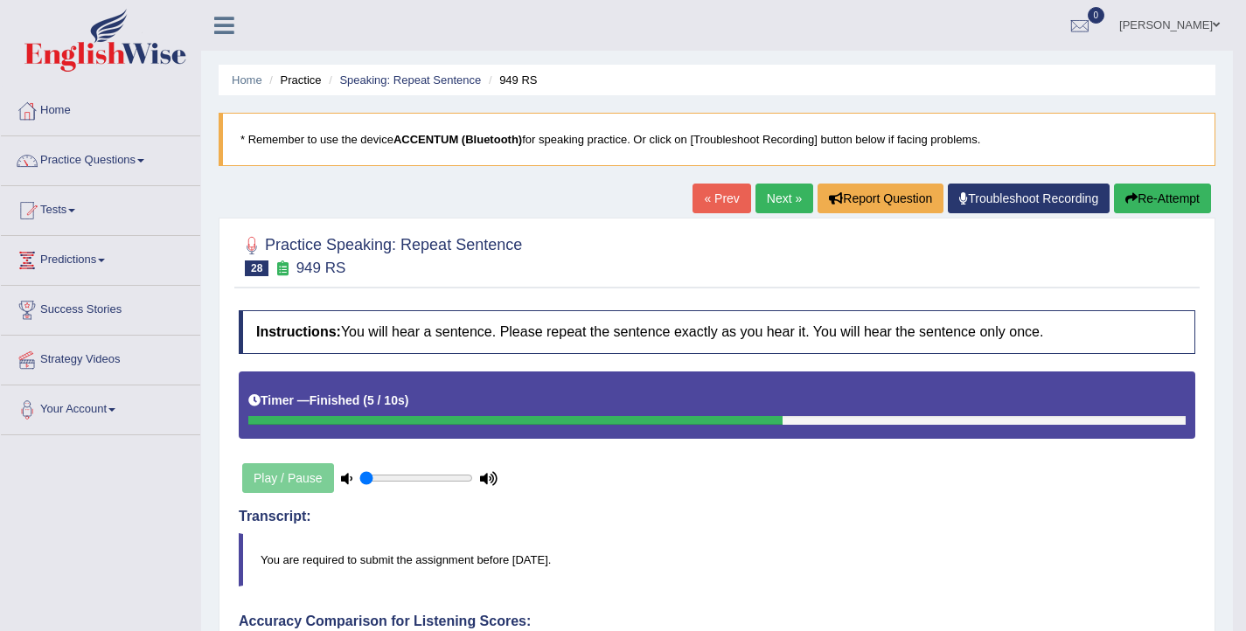
click at [783, 208] on link "Next »" at bounding box center [784, 199] width 58 height 30
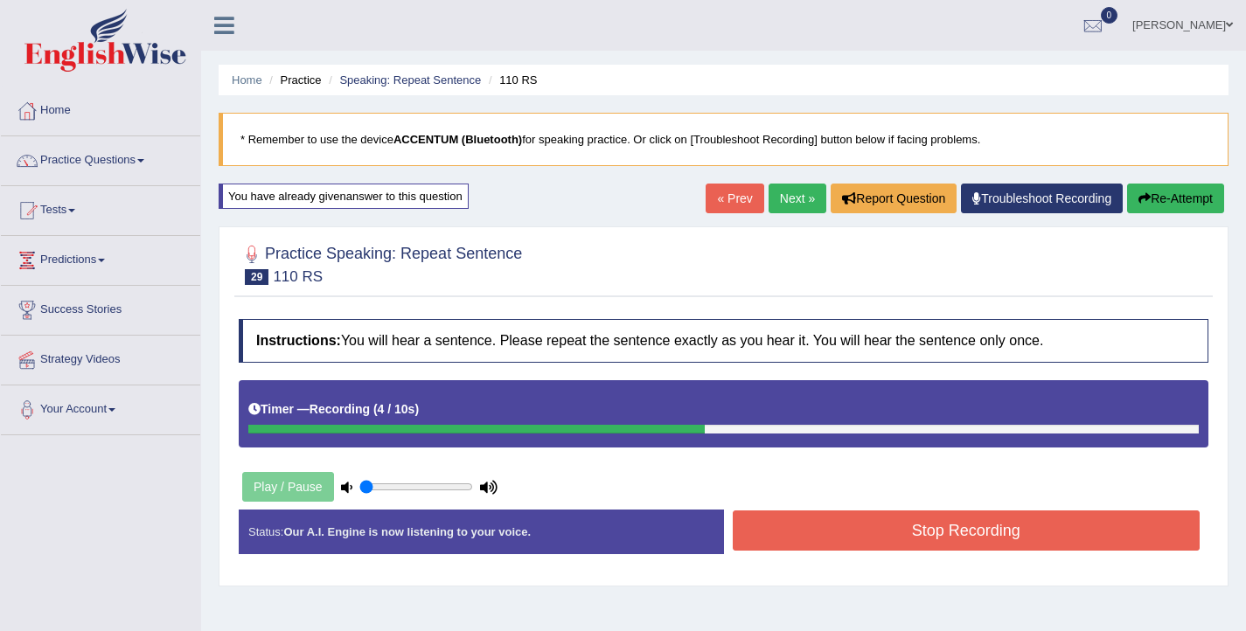
click at [979, 541] on button "Stop Recording" at bounding box center [967, 531] width 468 height 40
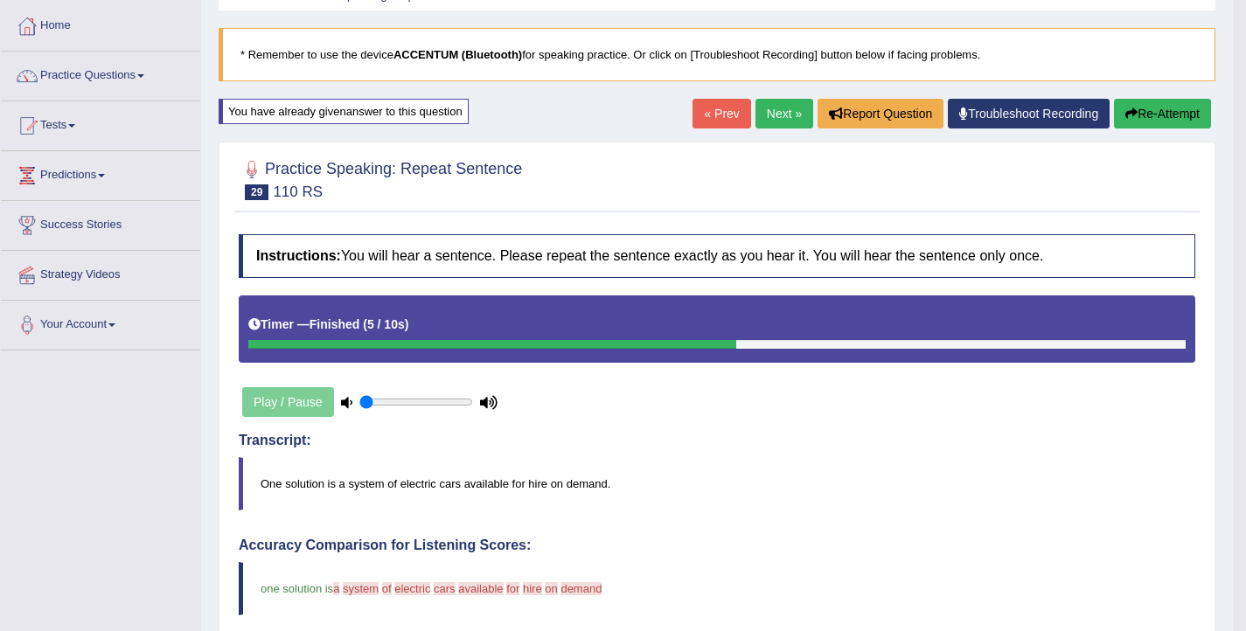
scroll to position [41, 0]
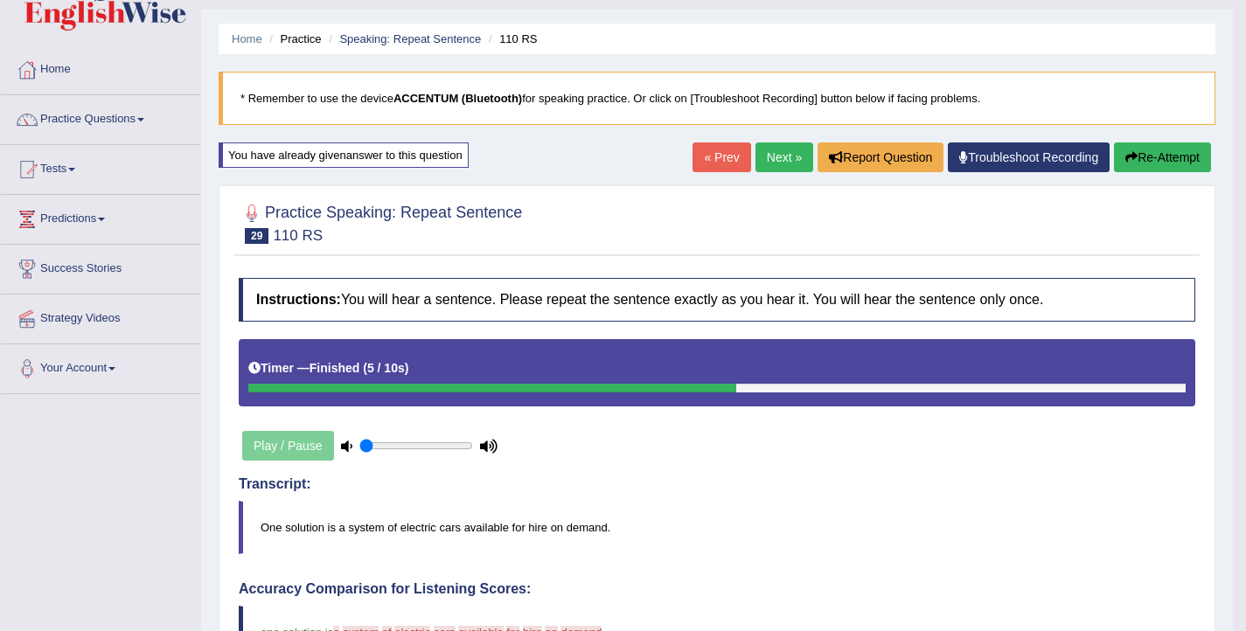
click at [1164, 162] on button "Re-Attempt" at bounding box center [1162, 158] width 97 height 30
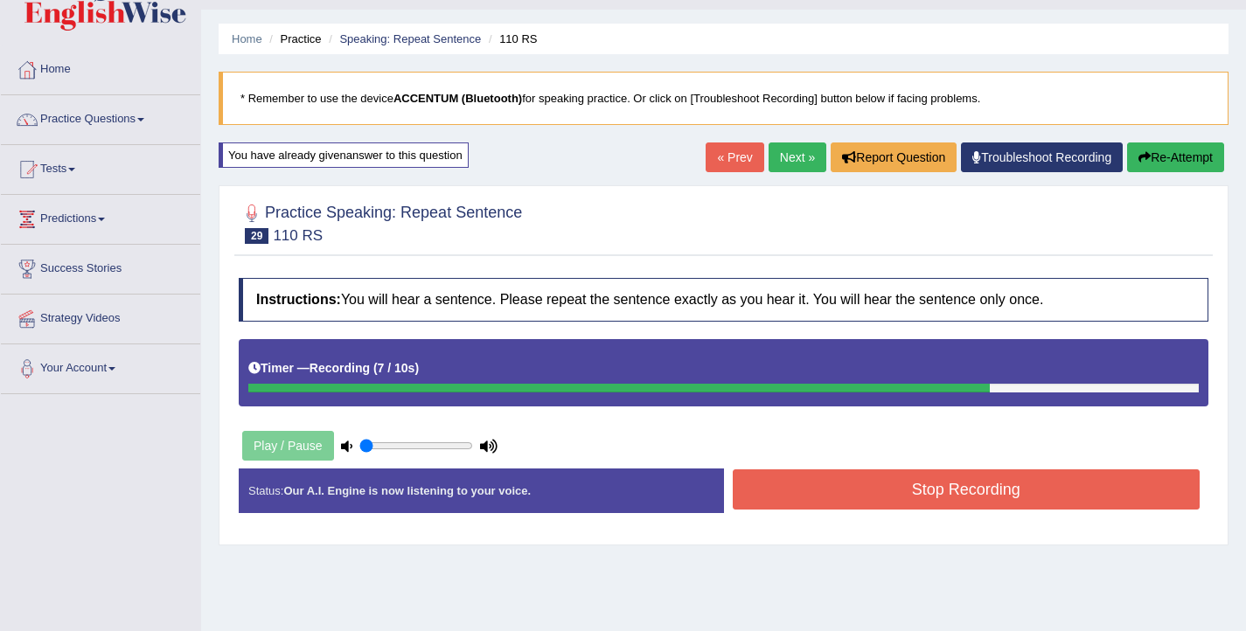
click at [820, 483] on button "Stop Recording" at bounding box center [967, 489] width 468 height 40
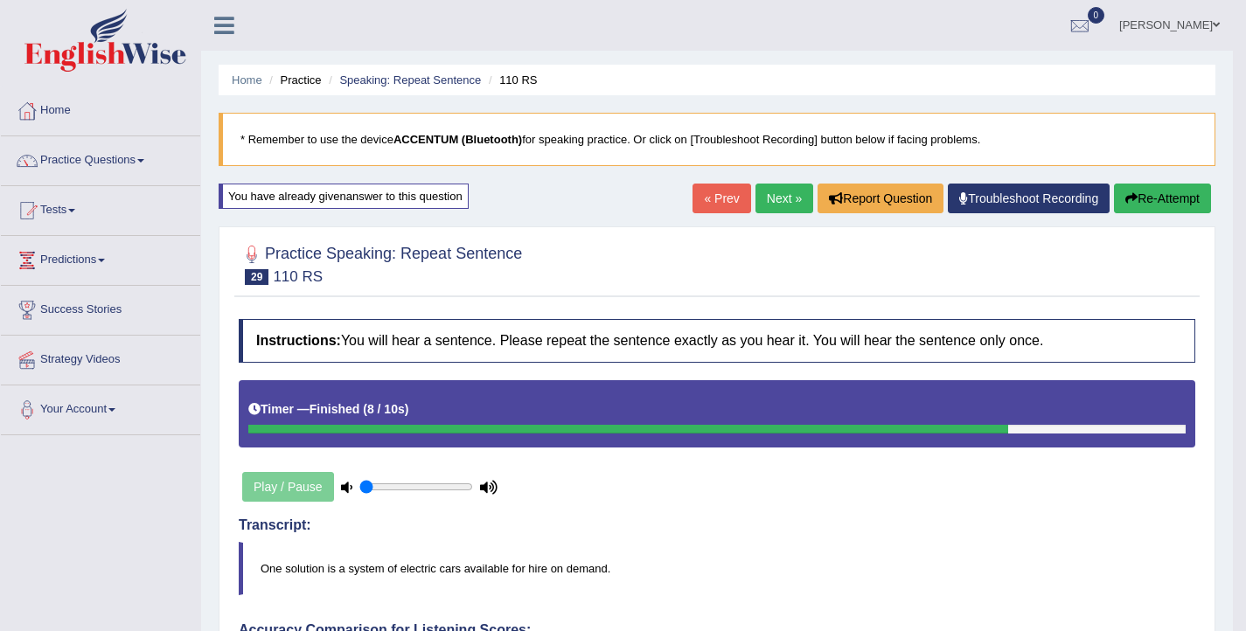
click at [1168, 202] on button "Re-Attempt" at bounding box center [1162, 199] width 97 height 30
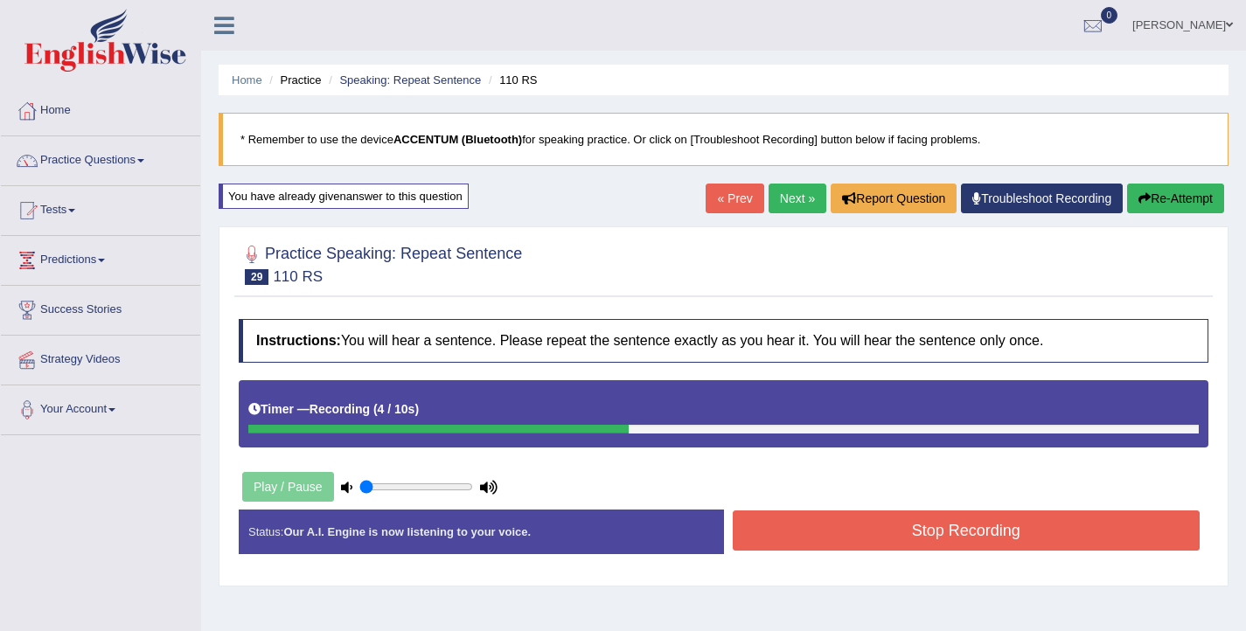
click at [849, 536] on button "Stop Recording" at bounding box center [967, 531] width 468 height 40
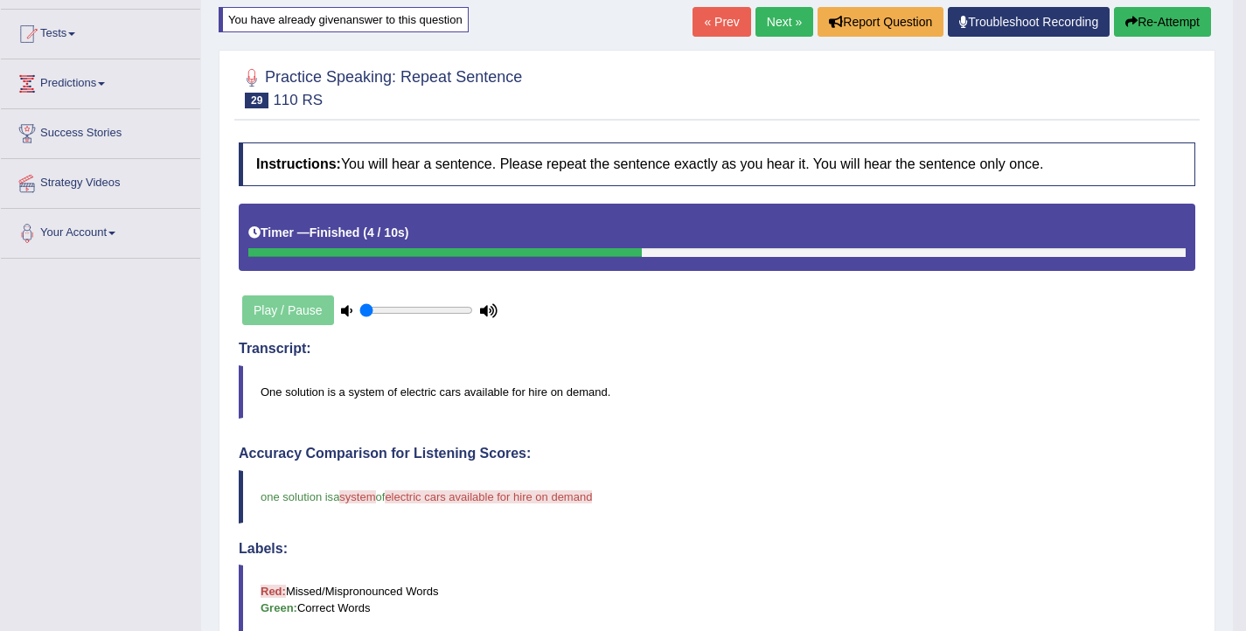
scroll to position [33, 0]
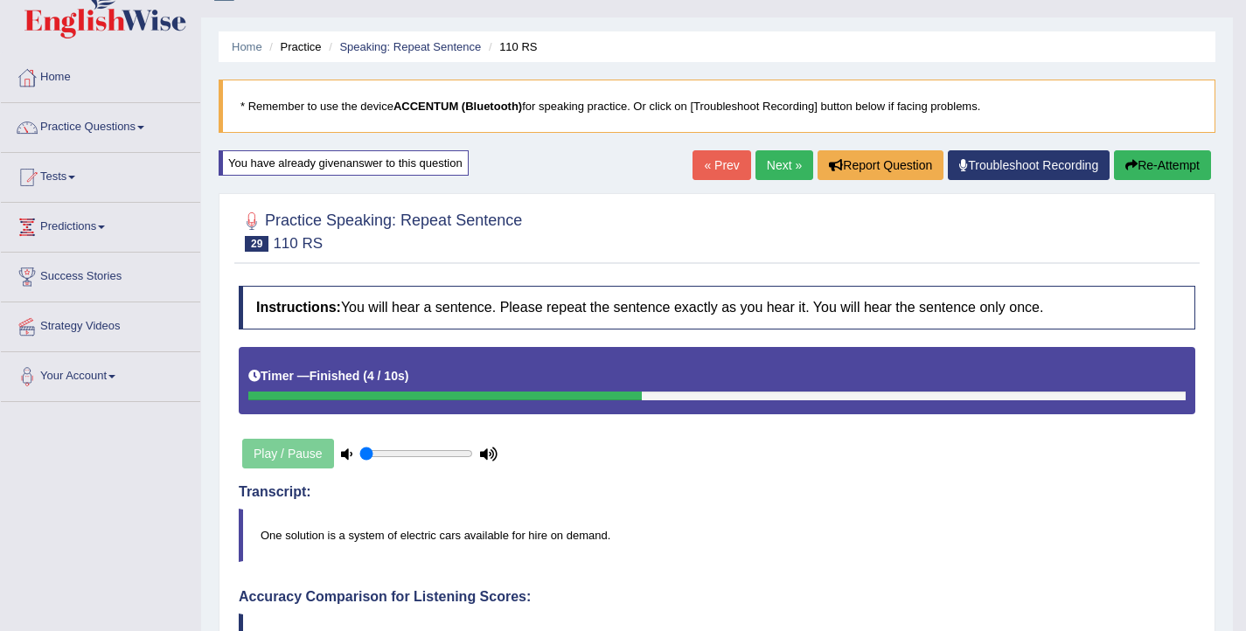
click at [1154, 156] on button "Re-Attempt" at bounding box center [1162, 165] width 97 height 30
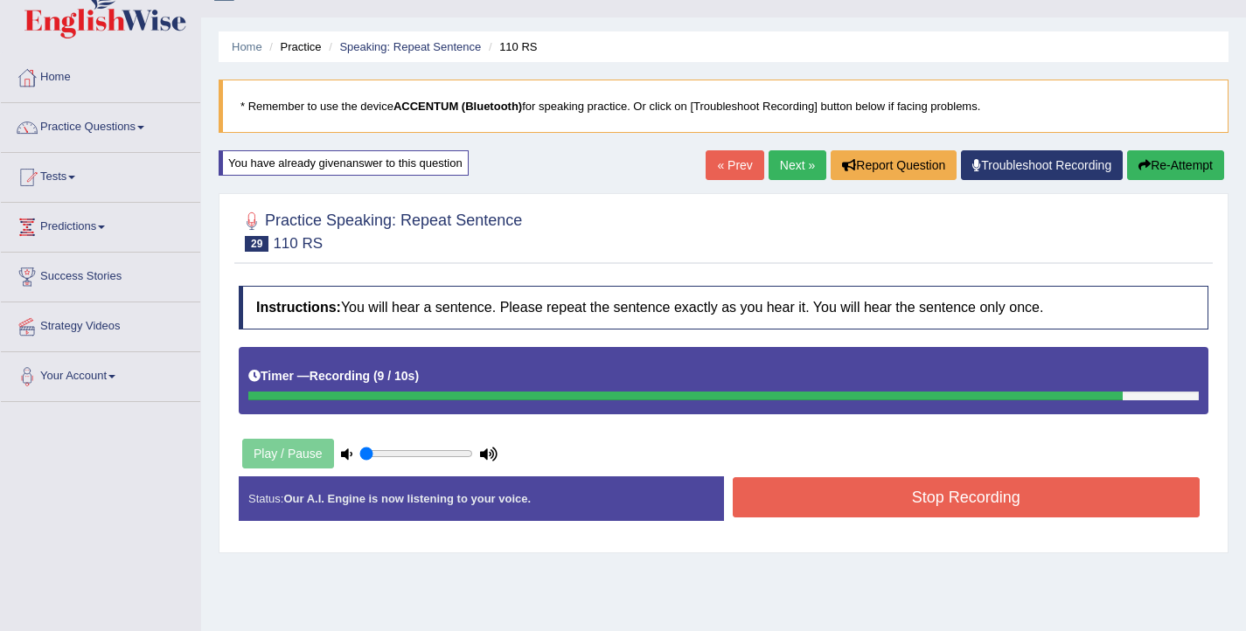
click at [916, 505] on button "Stop Recording" at bounding box center [967, 497] width 468 height 40
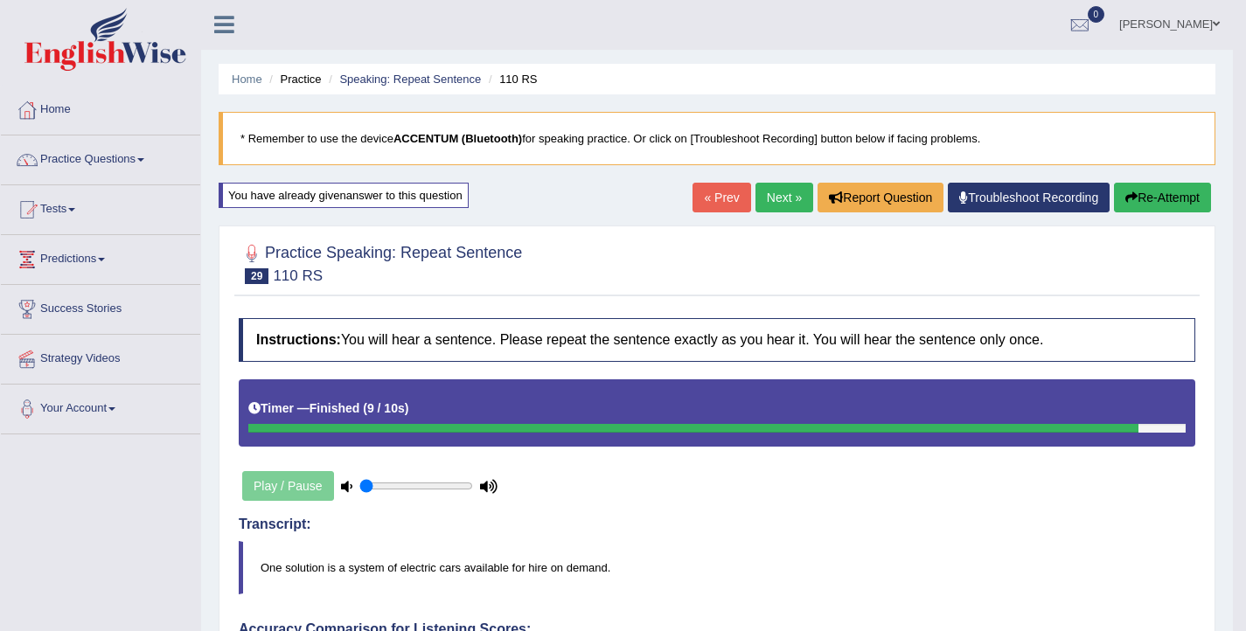
scroll to position [3, 0]
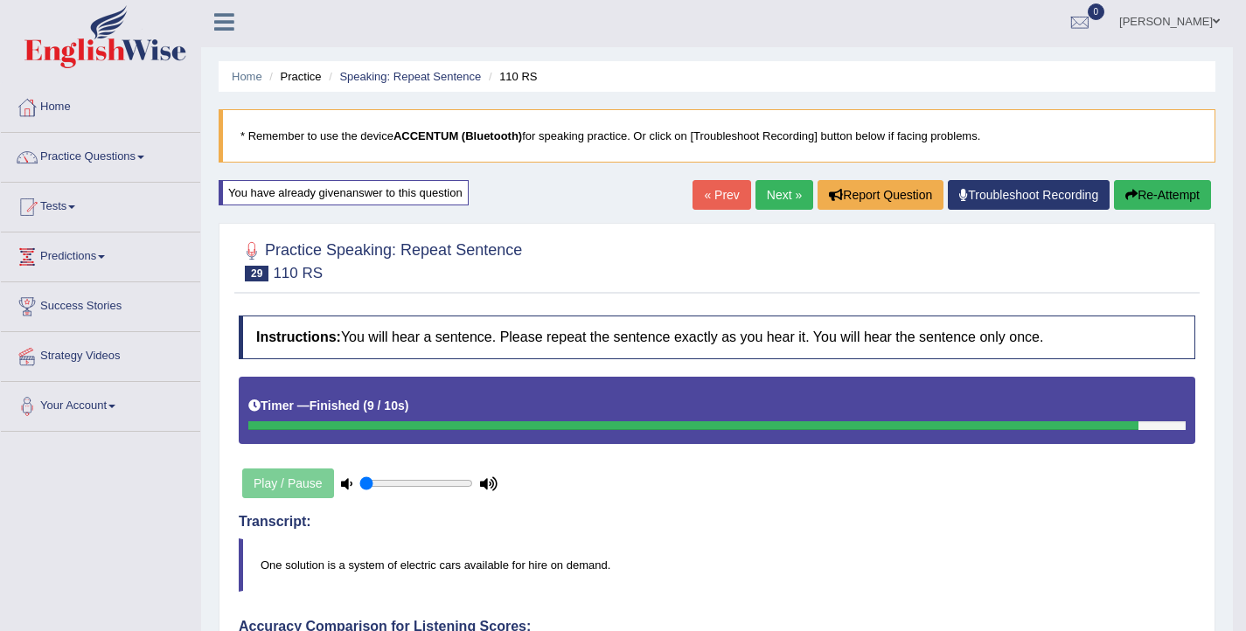
click at [1174, 201] on button "Re-Attempt" at bounding box center [1162, 195] width 97 height 30
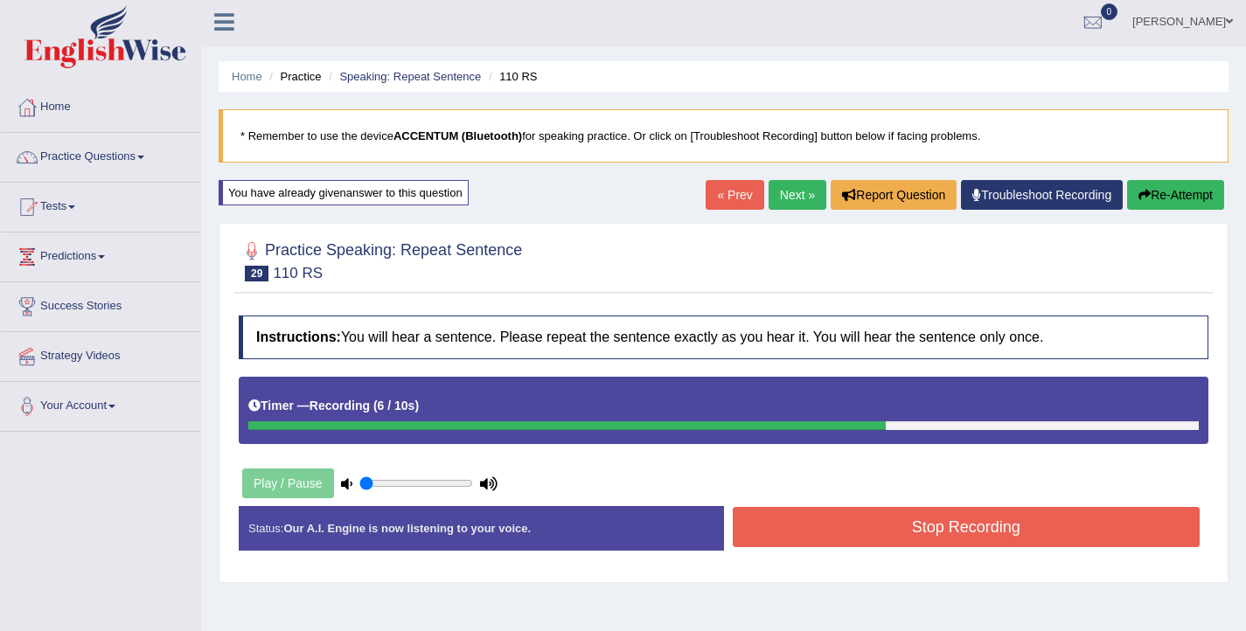
click at [988, 522] on button "Stop Recording" at bounding box center [967, 527] width 468 height 40
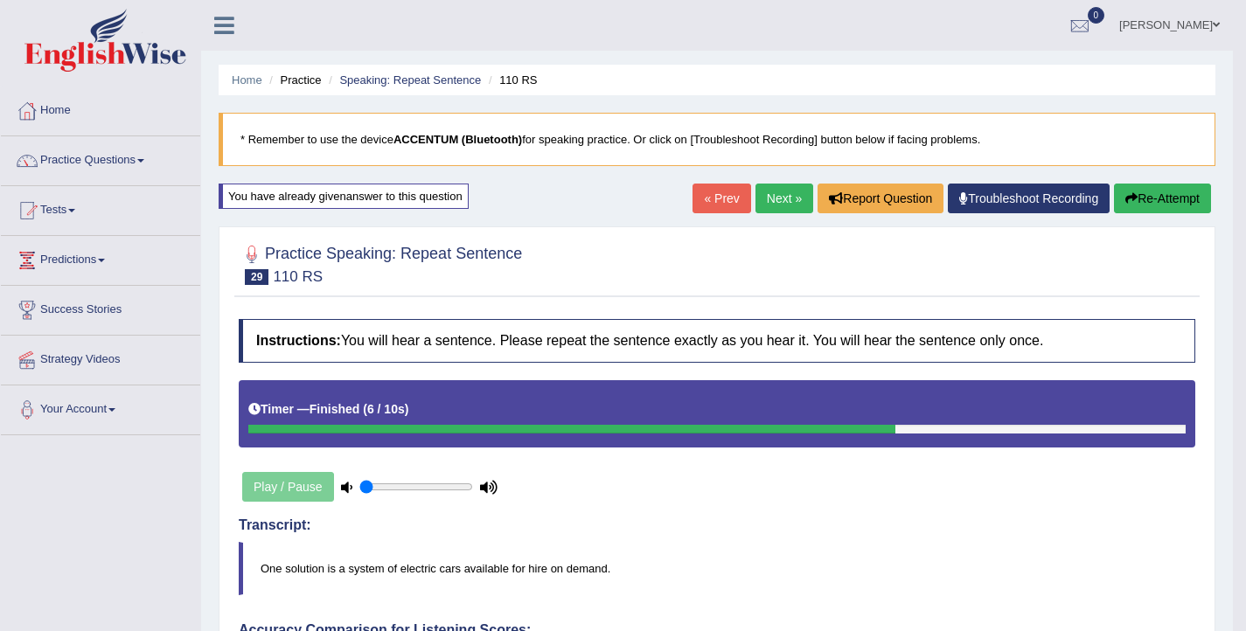
click at [1198, 30] on link "[PERSON_NAME]" at bounding box center [1169, 22] width 127 height 45
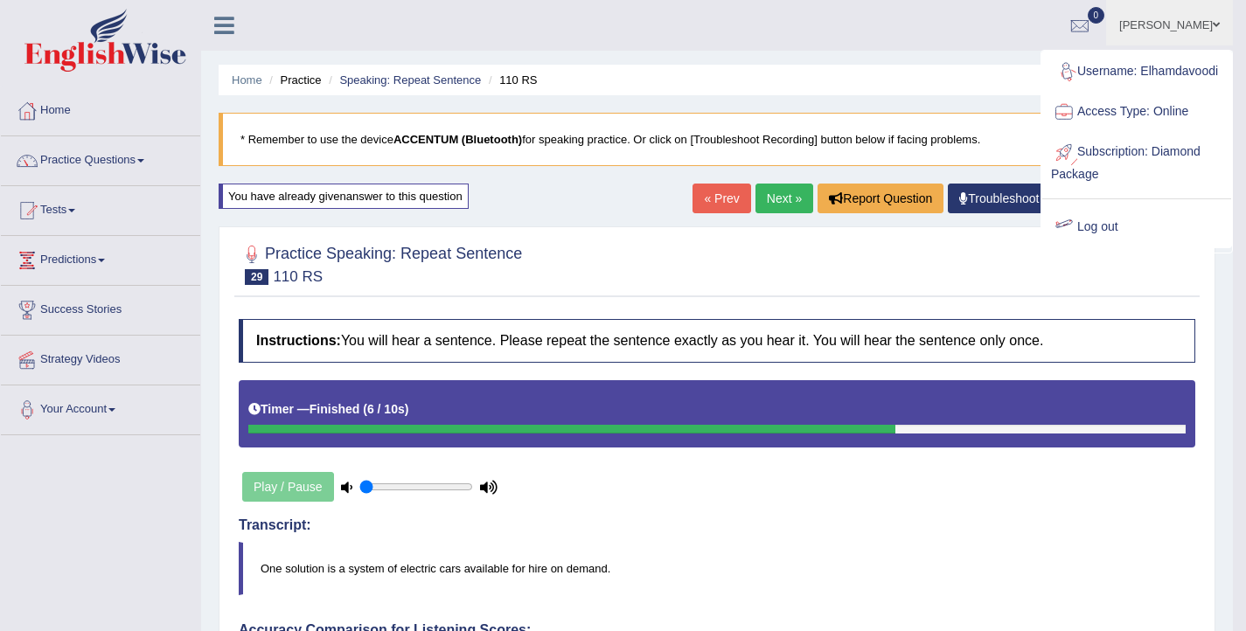
click at [1101, 247] on link "Log out" at bounding box center [1136, 227] width 189 height 40
